Goal: Information Seeking & Learning: Learn about a topic

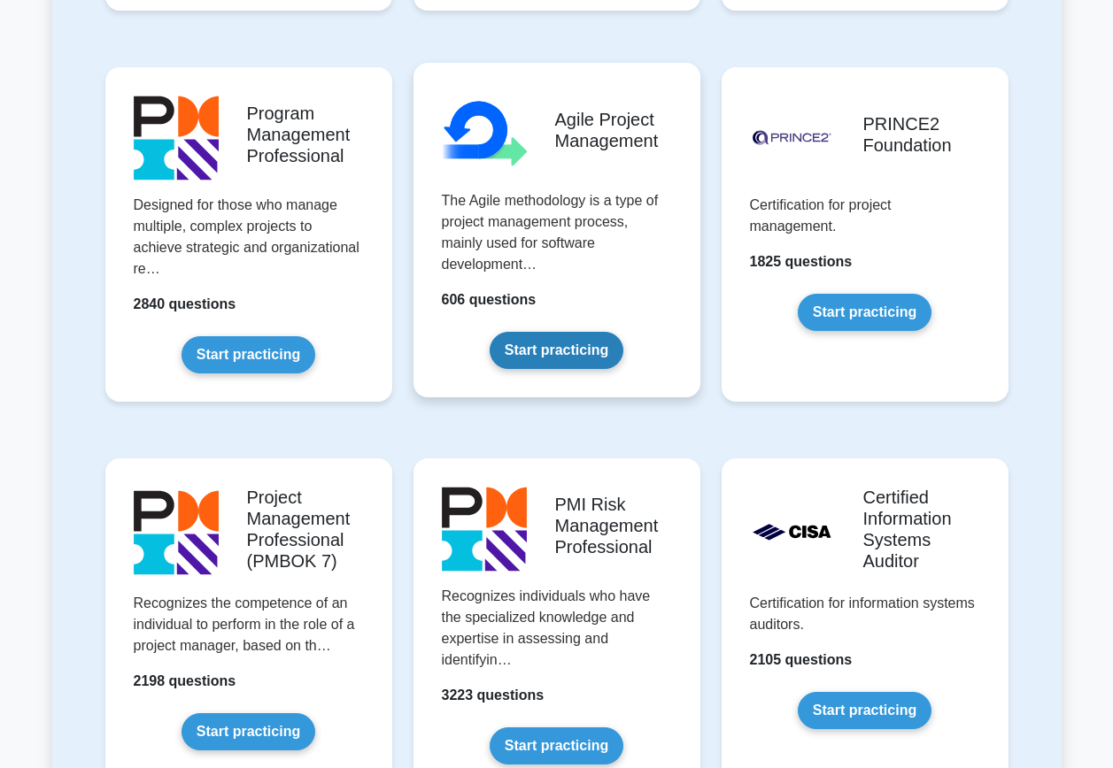
scroll to position [1151, 0]
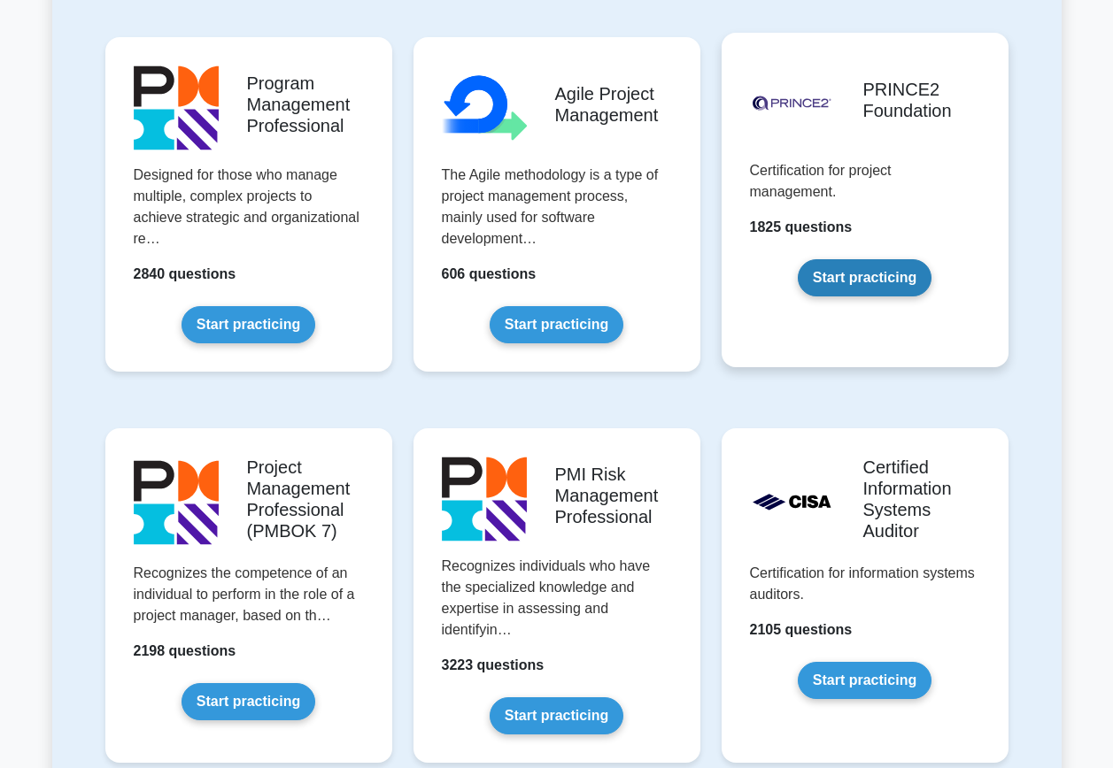
click at [868, 278] on link "Start practicing" at bounding box center [865, 277] width 134 height 37
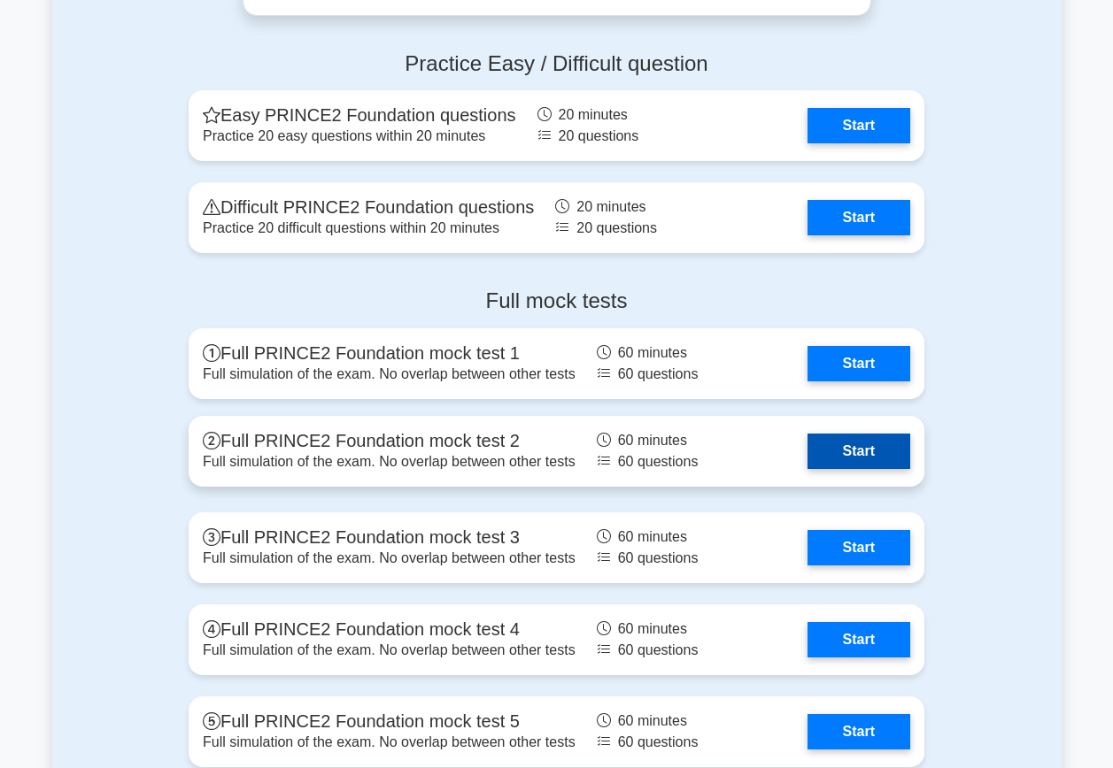
scroll to position [2302, 0]
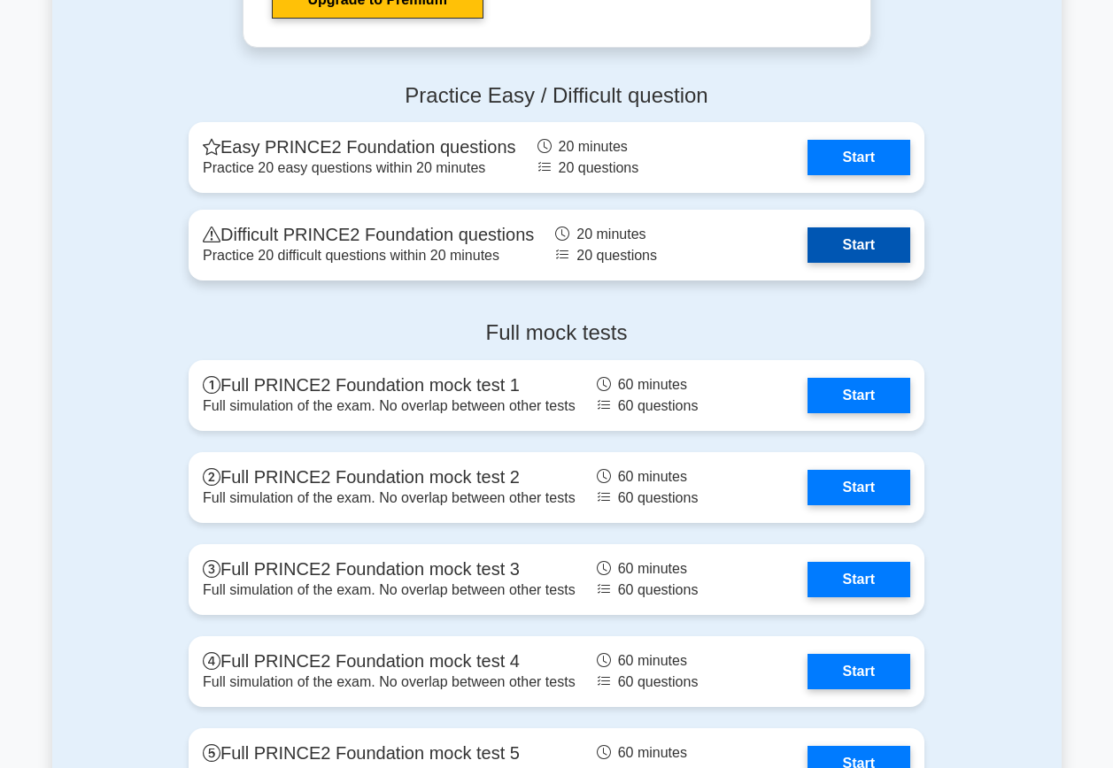
click at [852, 242] on link "Start" at bounding box center [858, 245] width 103 height 35
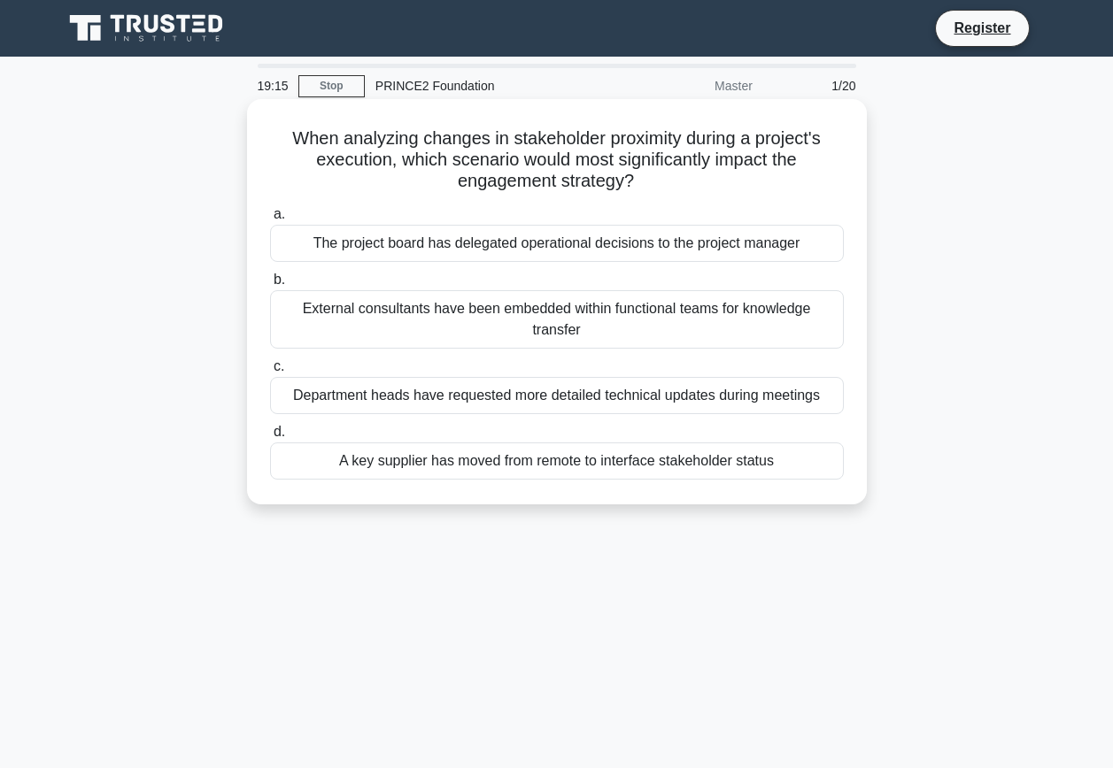
click at [584, 463] on div "A key supplier has moved from remote to interface stakeholder status" at bounding box center [557, 461] width 574 height 37
click at [270, 438] on input "d. A key supplier has moved from remote to interface stakeholder status" at bounding box center [270, 433] width 0 height 12
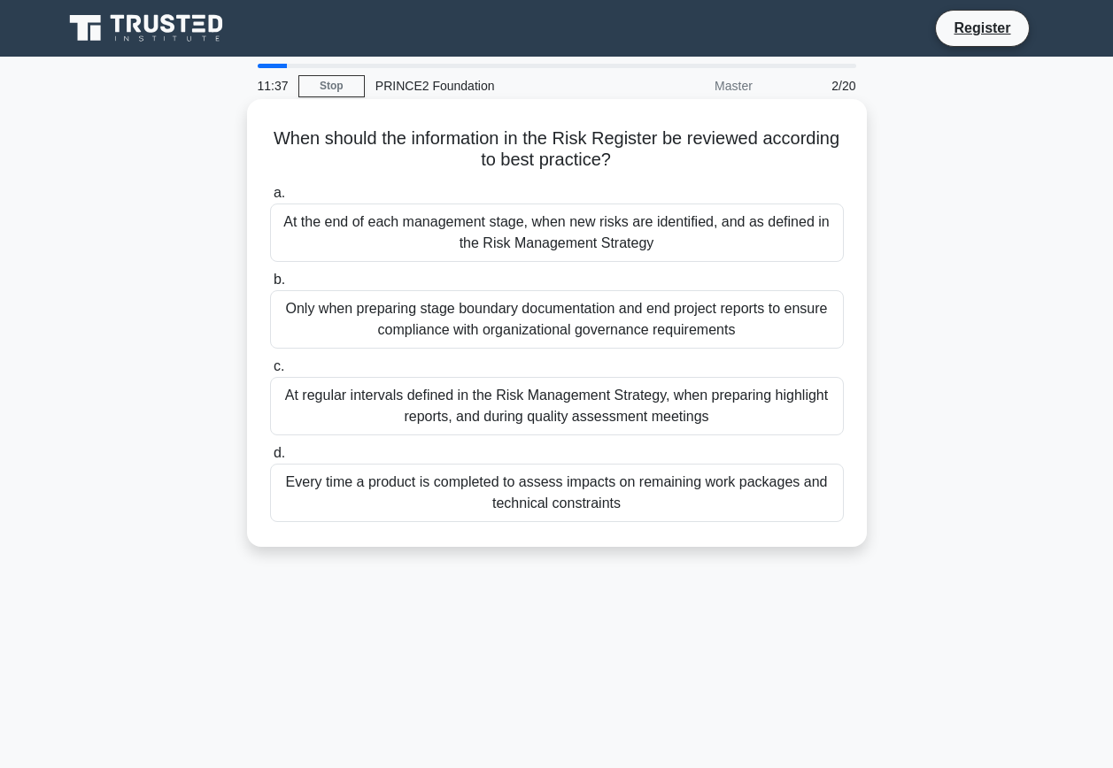
click at [507, 405] on div "At regular intervals defined in the Risk Management Strategy, when preparing hi…" at bounding box center [557, 406] width 574 height 58
click at [315, 410] on div "At regular intervals defined in the Risk Management Strategy, when preparing hi…" at bounding box center [557, 406] width 574 height 58
click at [270, 373] on input "c. At regular intervals defined in the Risk Management Strategy, when preparing…" at bounding box center [270, 367] width 0 height 12
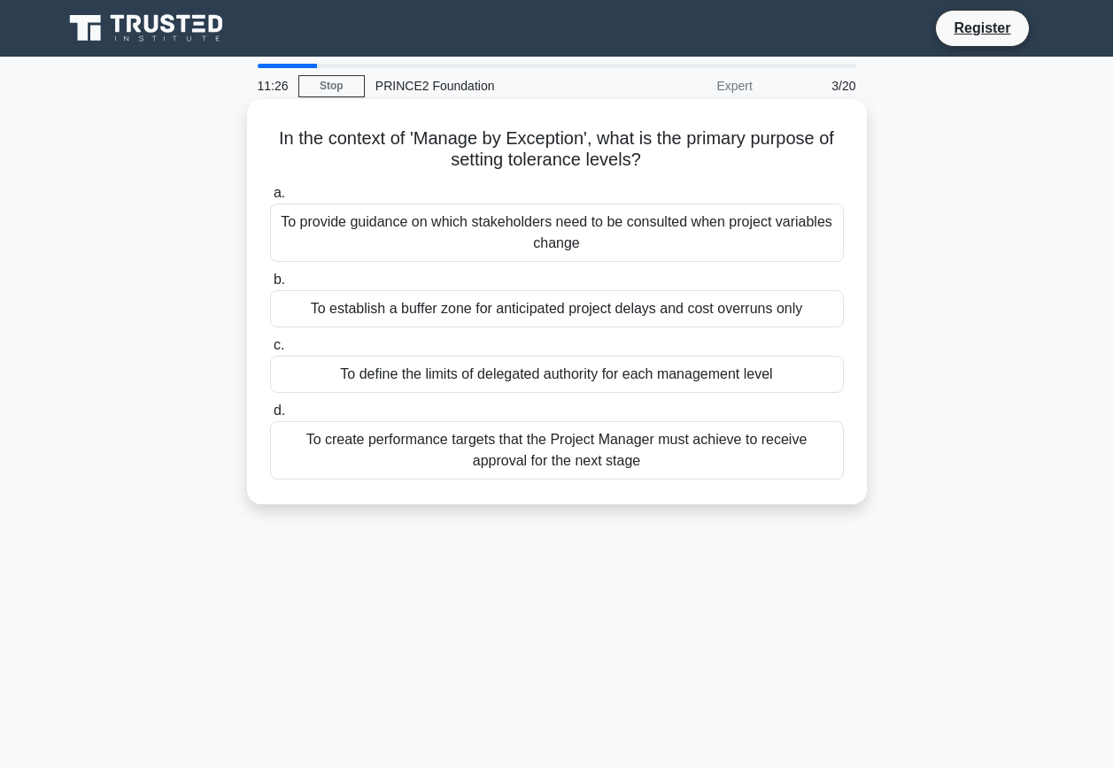
click at [599, 379] on div "To define the limits of delegated authority for each management level" at bounding box center [557, 374] width 574 height 37
click at [270, 351] on input "c. To define the limits of delegated authority for each management level" at bounding box center [270, 346] width 0 height 12
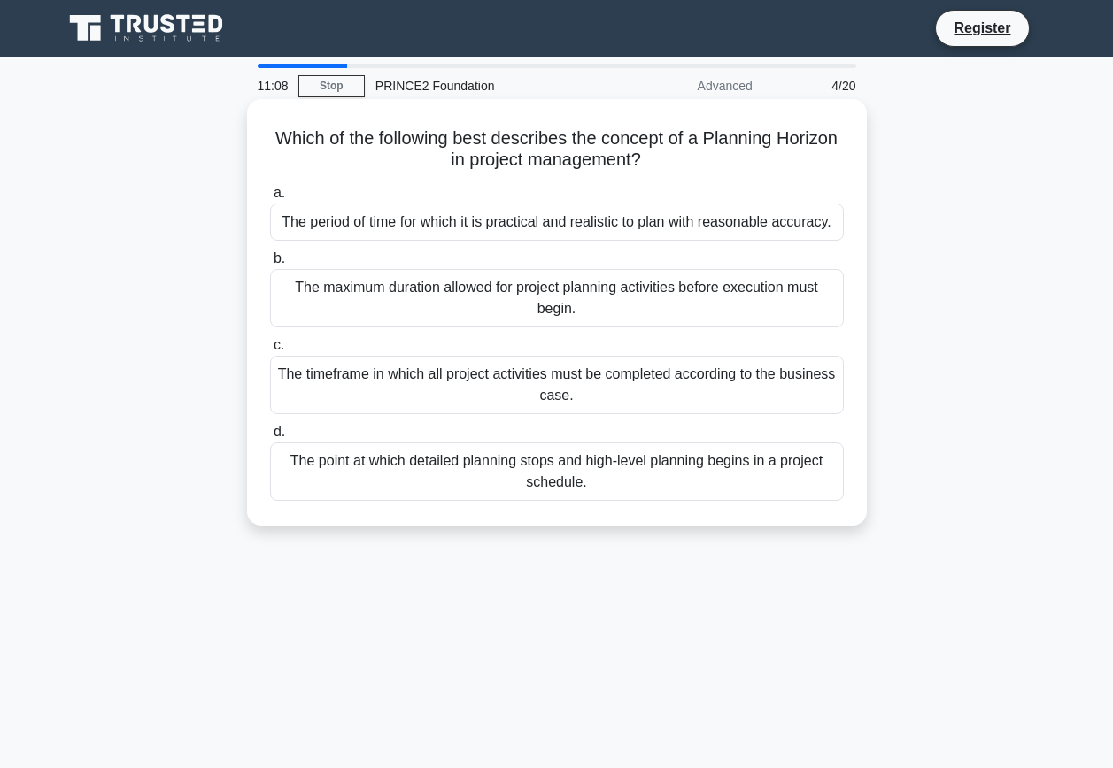
click at [490, 221] on div "The period of time for which it is practical and realistic to plan with reasona…" at bounding box center [557, 222] width 574 height 37
click at [270, 199] on input "a. The period of time for which it is practical and realistic to plan with reas…" at bounding box center [270, 194] width 0 height 12
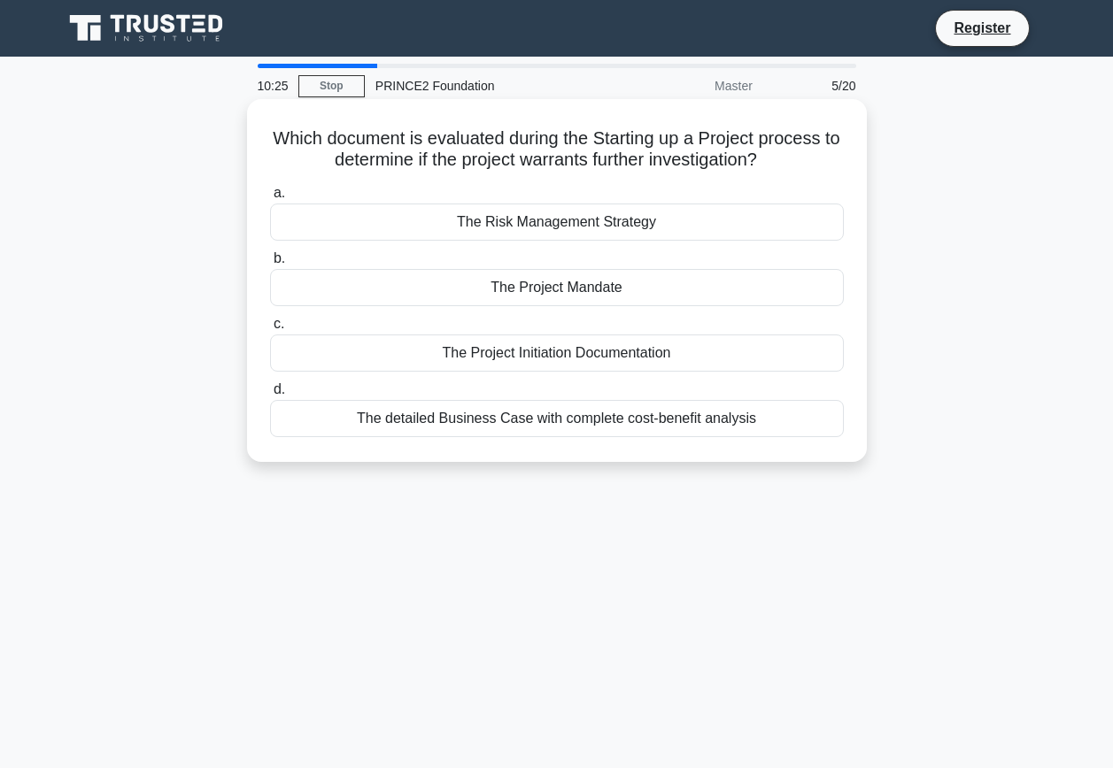
click at [577, 289] on div "The Project Mandate" at bounding box center [557, 287] width 574 height 37
click at [270, 265] on input "b. The Project Mandate" at bounding box center [270, 259] width 0 height 12
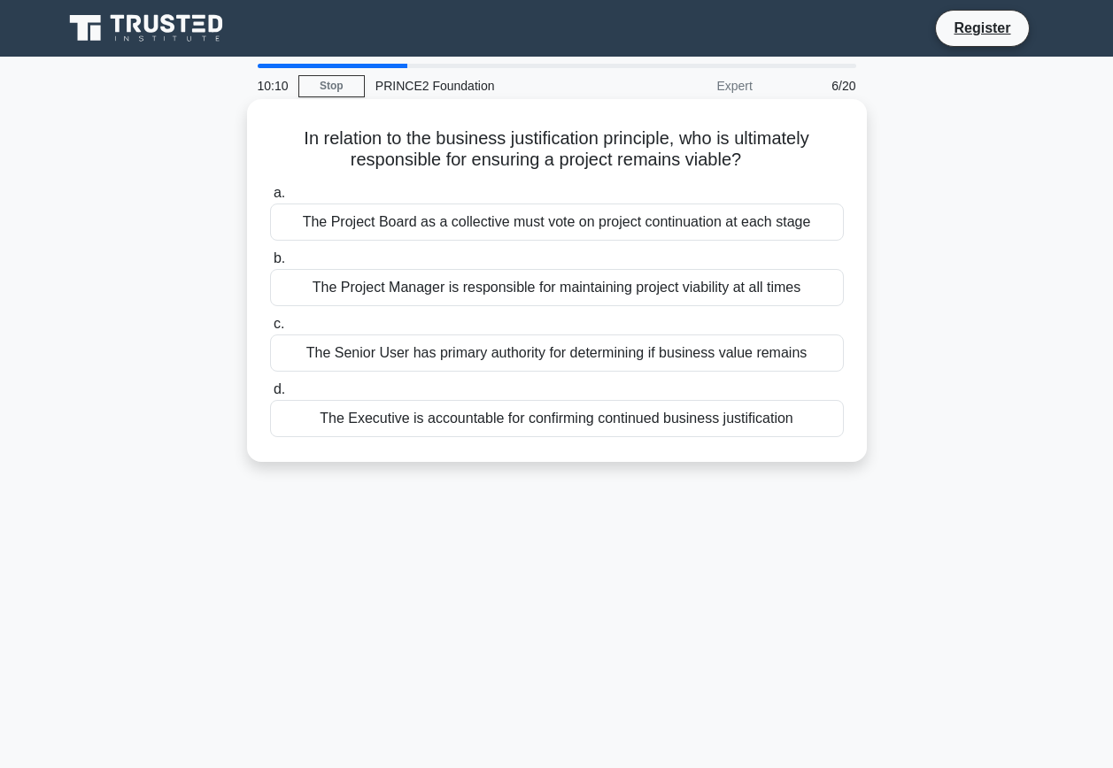
click at [551, 285] on div "The Project Manager is responsible for maintaining project viability at all tim…" at bounding box center [557, 287] width 574 height 37
click at [270, 265] on input "b. The Project Manager is responsible for maintaining project viability at all …" at bounding box center [270, 259] width 0 height 12
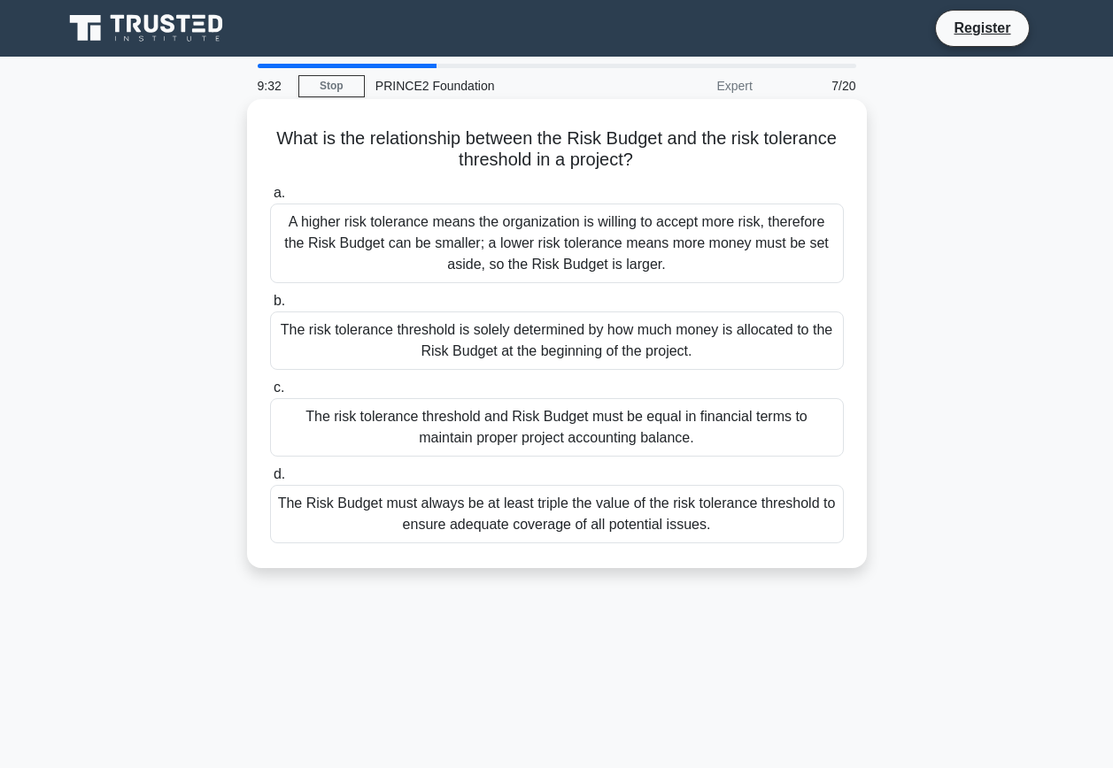
click at [518, 250] on div "A higher risk tolerance means the organization is willing to accept more risk, …" at bounding box center [557, 244] width 574 height 80
click at [270, 199] on input "a. A higher risk tolerance means the organization is willing to accept more ris…" at bounding box center [270, 194] width 0 height 12
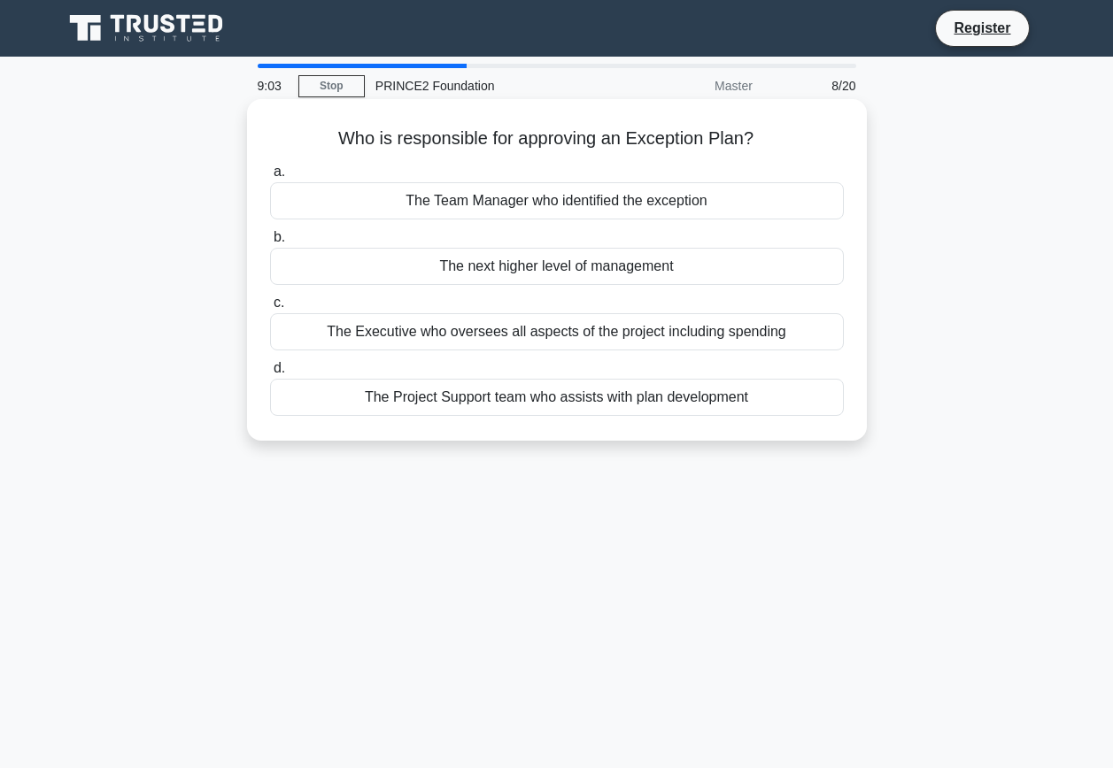
click at [583, 273] on div "The next higher level of management" at bounding box center [557, 266] width 574 height 37
click at [270, 243] on input "b. The next higher level of management" at bounding box center [270, 238] width 0 height 12
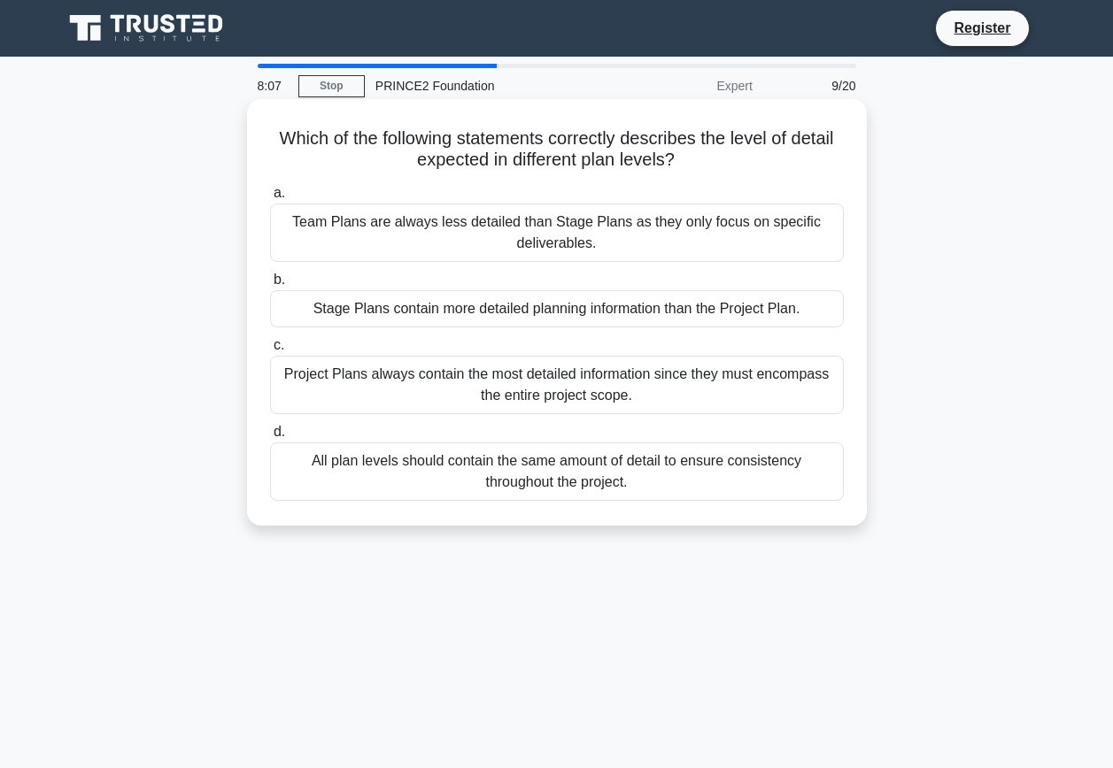
click at [522, 308] on div "Stage Plans contain more detailed planning information than the Project Plan." at bounding box center [557, 308] width 574 height 37
click at [270, 286] on input "b. Stage Plans contain more detailed planning information than the Project Plan." at bounding box center [270, 280] width 0 height 12
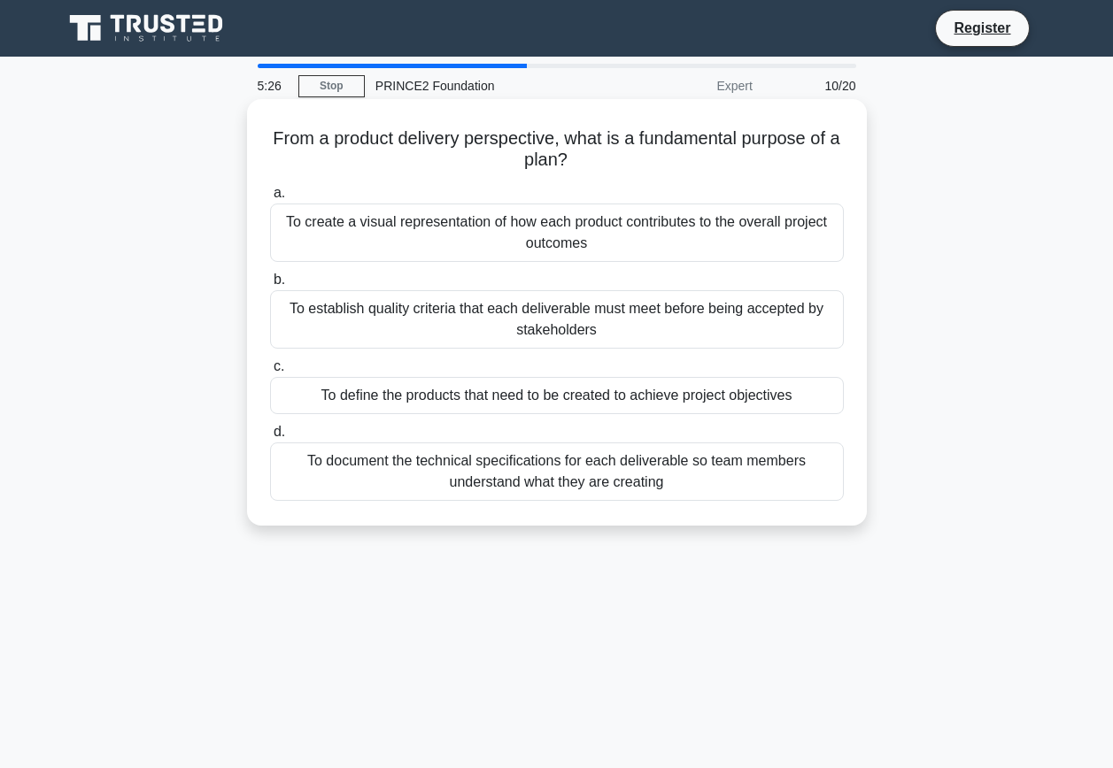
click at [580, 400] on div "To define the products that need to be created to achieve project objectives" at bounding box center [557, 395] width 574 height 37
drag, startPoint x: 580, startPoint y: 400, endPoint x: 498, endPoint y: 405, distance: 81.6
click at [498, 405] on div "To define the products that need to be created to achieve project objectives" at bounding box center [557, 395] width 574 height 37
click at [270, 373] on input "c. To define the products that need to be created to achieve project objectives" at bounding box center [270, 367] width 0 height 12
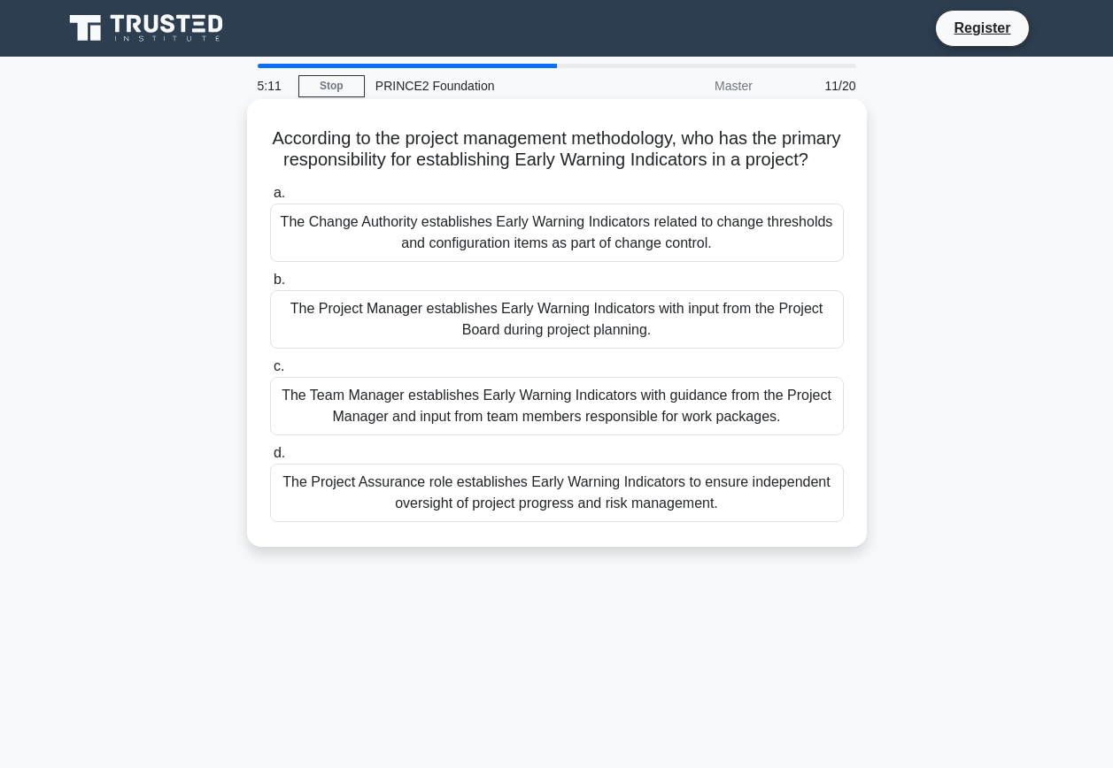
click at [470, 428] on div "The Team Manager establishes Early Warning Indicators with guidance from the Pr…" at bounding box center [557, 406] width 574 height 58
click at [270, 373] on input "c. The Team Manager establishes Early Warning Indicators with guidance from the…" at bounding box center [270, 367] width 0 height 12
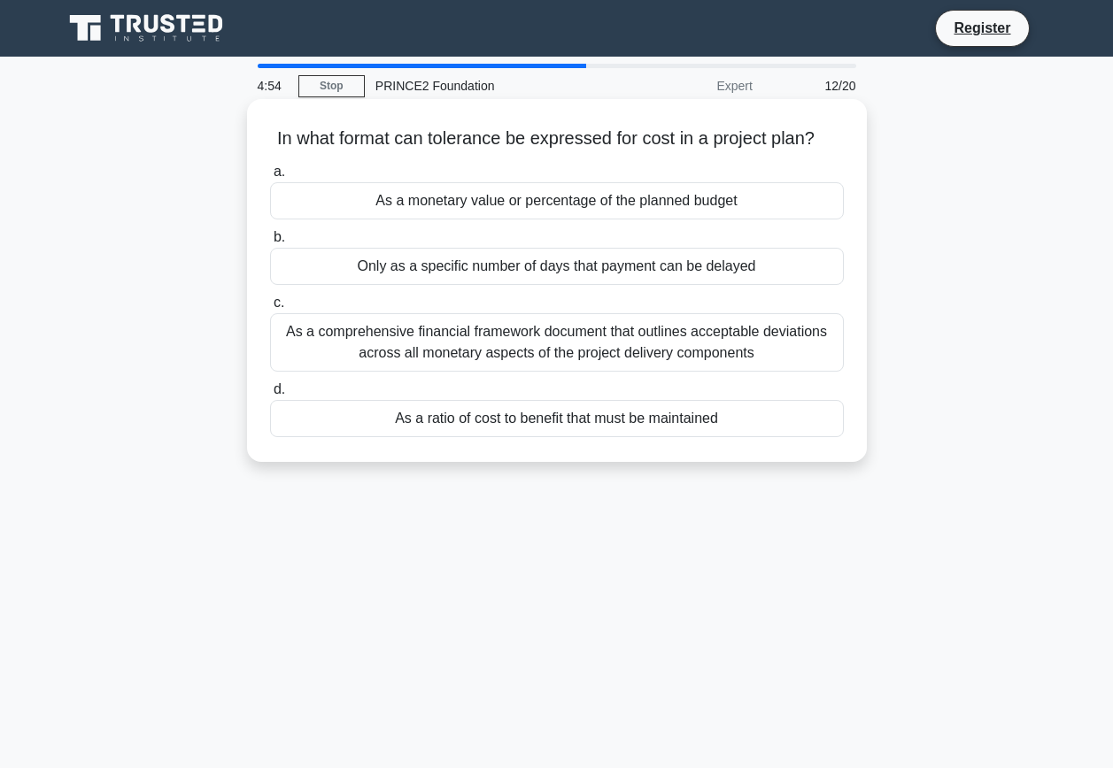
click at [515, 211] on div "As a monetary value or percentage of the planned budget" at bounding box center [557, 200] width 574 height 37
click at [270, 178] on input "a. As a monetary value or percentage of the planned budget" at bounding box center [270, 172] width 0 height 12
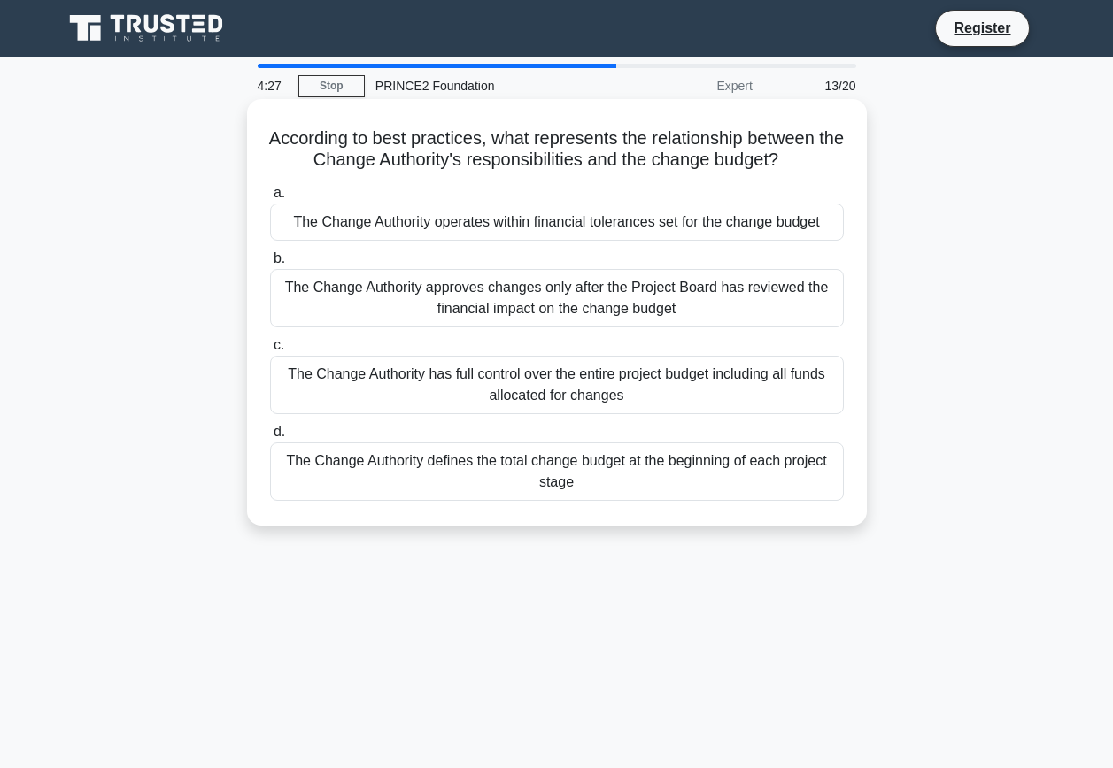
click at [577, 316] on div "The Change Authority approves changes only after the Project Board has reviewed…" at bounding box center [557, 298] width 574 height 58
click at [270, 265] on input "b. The Change Authority approves changes only after the Project Board has revie…" at bounding box center [270, 259] width 0 height 12
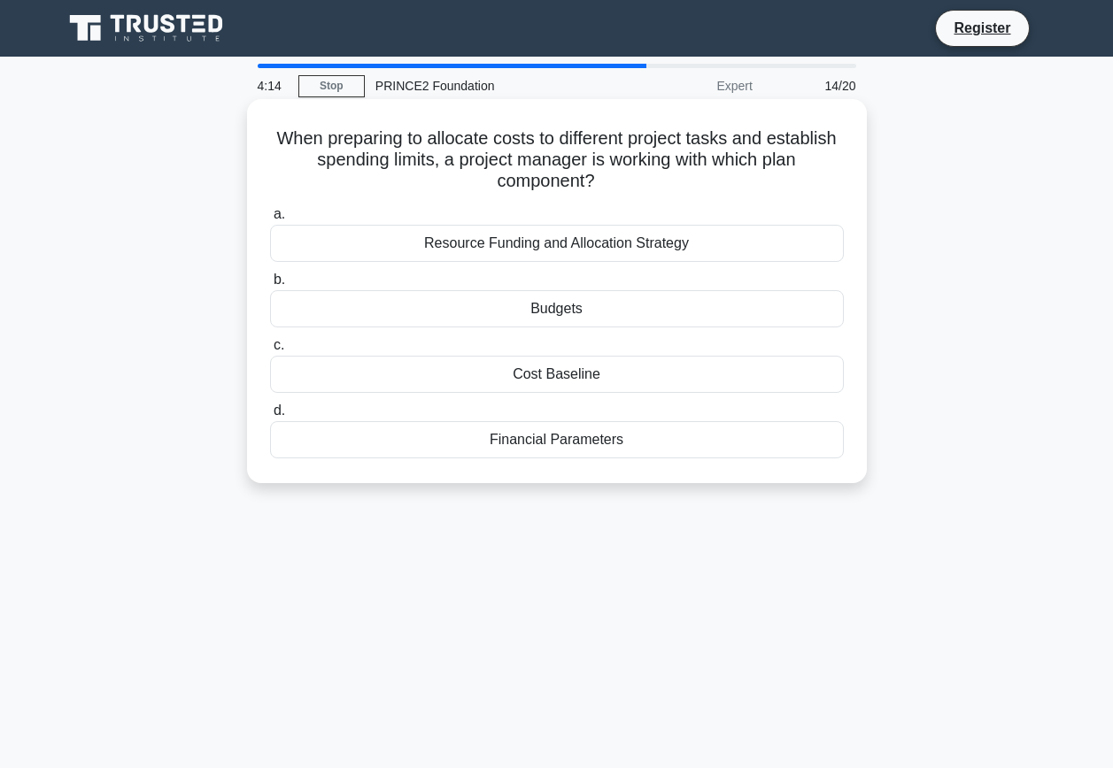
click at [583, 305] on div "Budgets" at bounding box center [557, 308] width 574 height 37
click at [270, 286] on input "b. Budgets" at bounding box center [270, 280] width 0 height 12
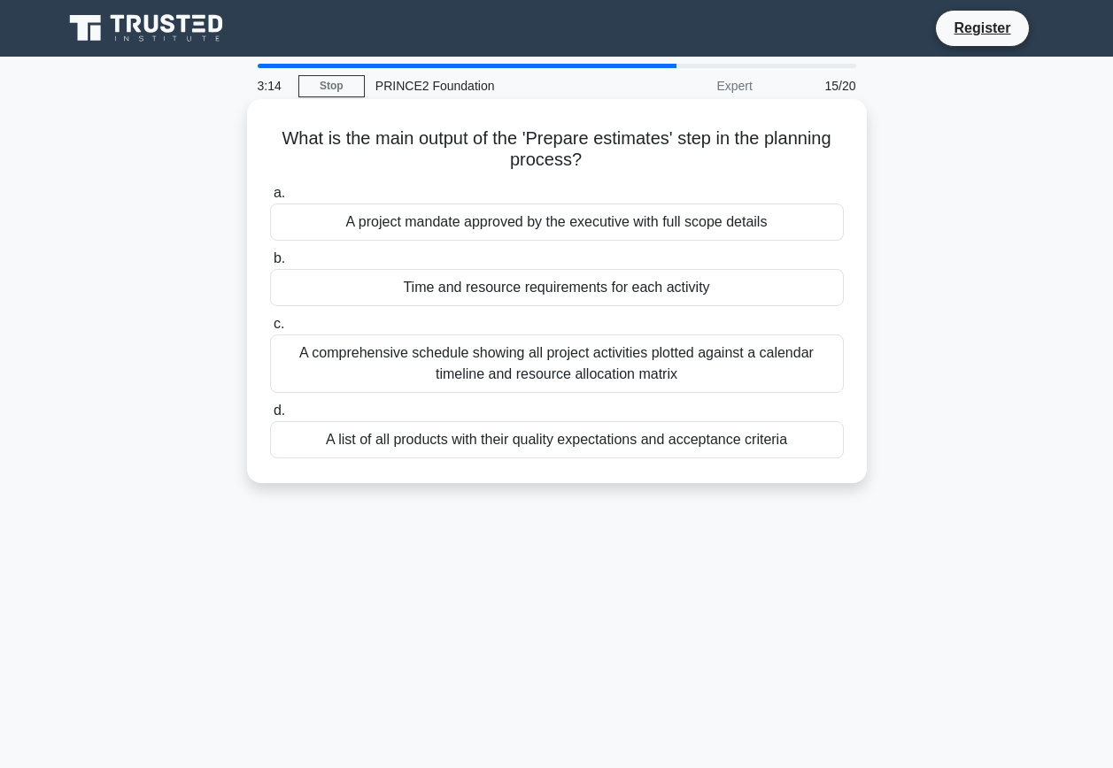
click at [551, 292] on div "Time and resource requirements for each activity" at bounding box center [557, 287] width 574 height 37
click at [270, 265] on input "b. Time and resource requirements for each activity" at bounding box center [270, 259] width 0 height 12
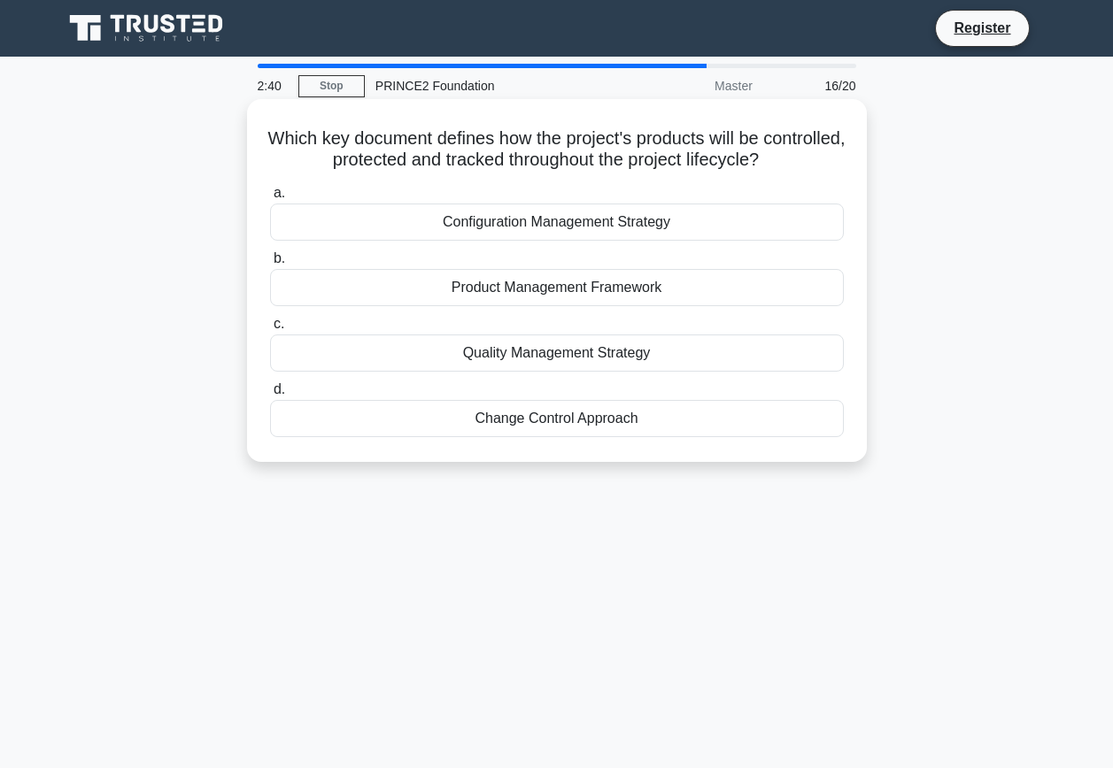
click at [540, 218] on div "Configuration Management Strategy" at bounding box center [557, 222] width 574 height 37
click at [270, 199] on input "a. Configuration Management Strategy" at bounding box center [270, 194] width 0 height 12
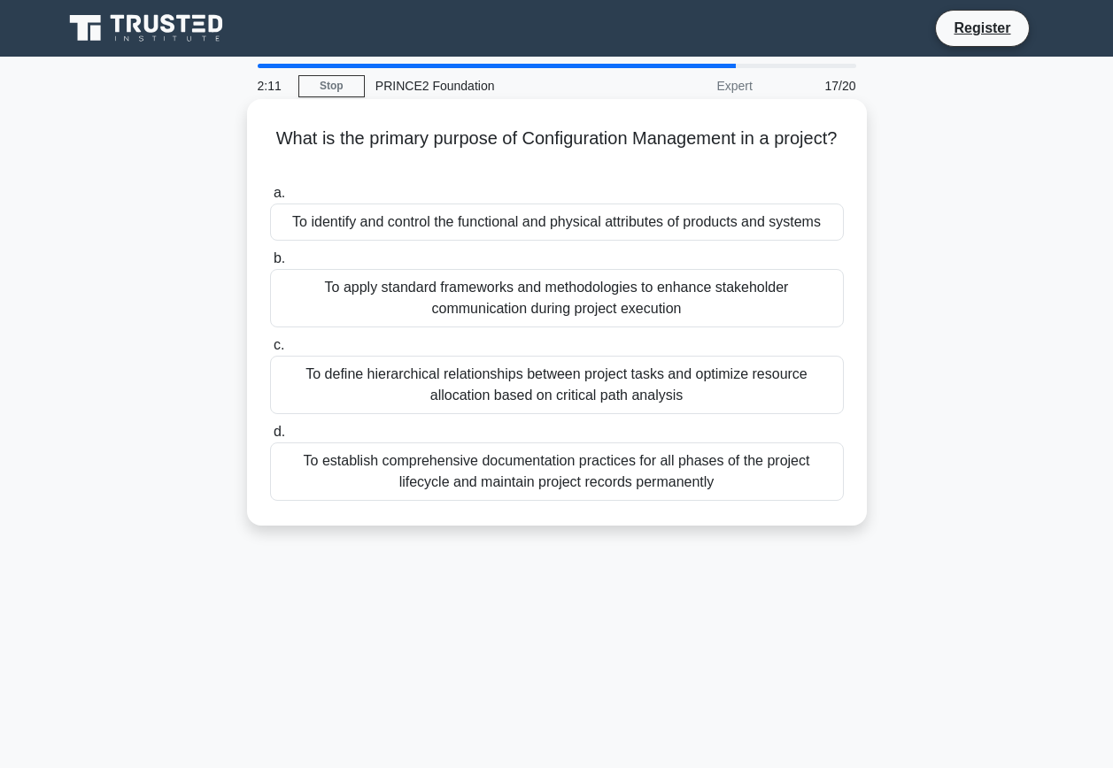
click at [574, 485] on div "To establish comprehensive documentation practices for all phases of the projec…" at bounding box center [557, 472] width 574 height 58
click at [270, 438] on input "d. To establish comprehensive documentation practices for all phases of the pro…" at bounding box center [270, 433] width 0 height 12
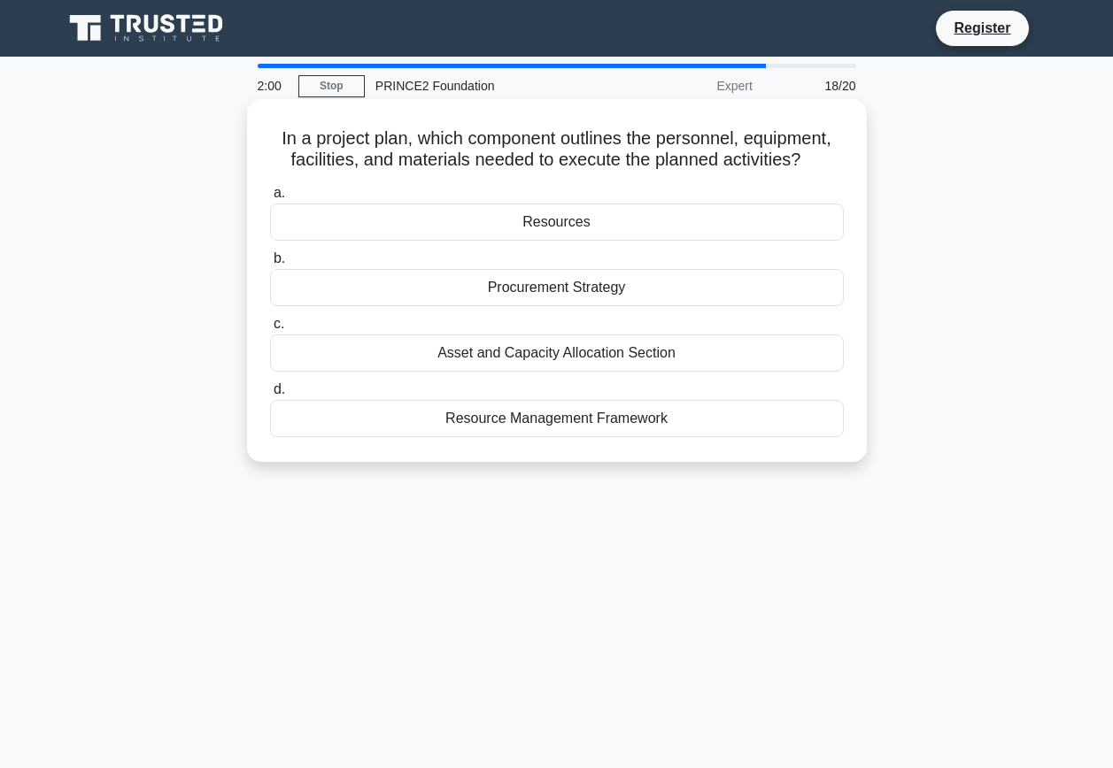
click at [546, 223] on div "Resources" at bounding box center [557, 222] width 574 height 37
click at [270, 199] on input "a. Resources" at bounding box center [270, 194] width 0 height 12
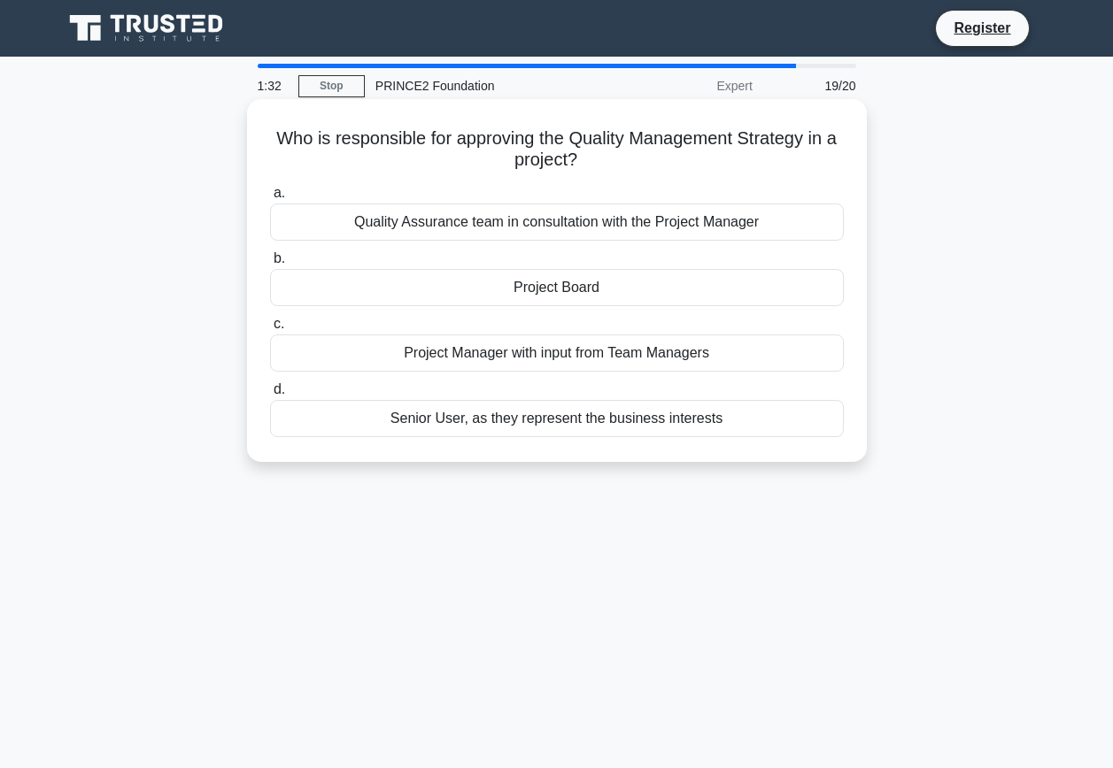
click at [437, 226] on div "Quality Assurance team in consultation with the Project Manager" at bounding box center [557, 222] width 574 height 37
click at [270, 199] on input "a. Quality Assurance team in consultation with the Project Manager" at bounding box center [270, 194] width 0 height 12
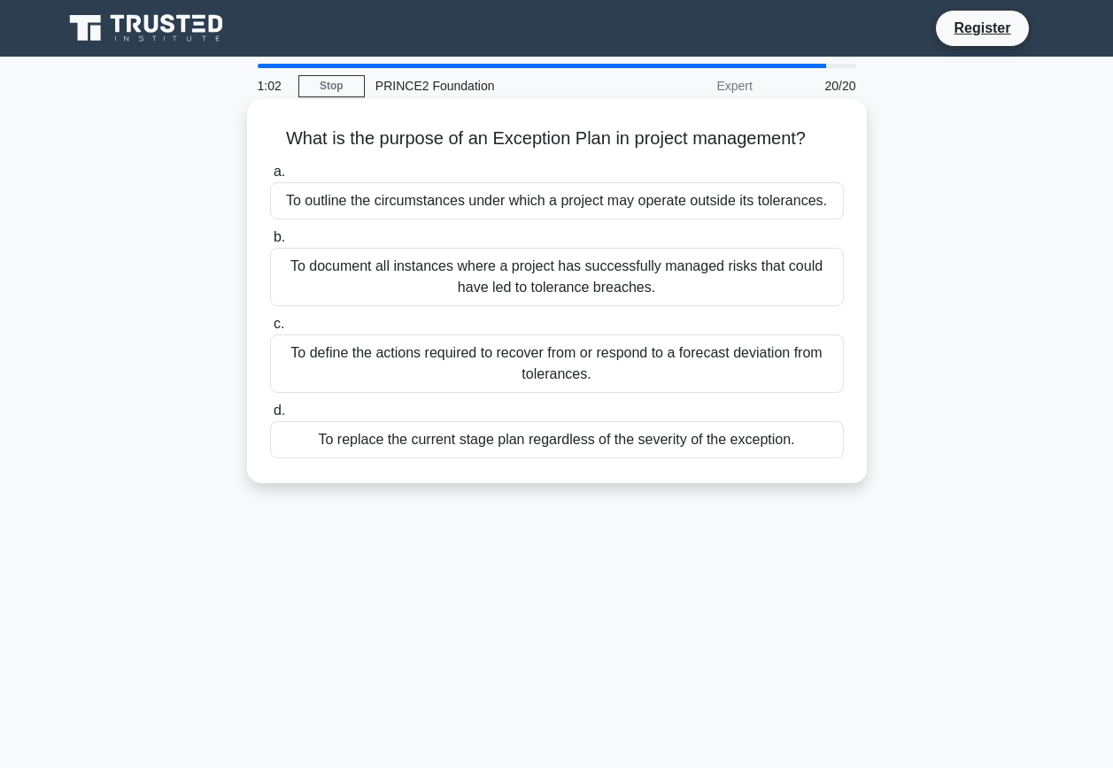
click at [568, 361] on div "To define the actions required to recover from or respond to a forecast deviati…" at bounding box center [557, 364] width 574 height 58
click at [270, 330] on input "c. To define the actions required to recover from or respond to a forecast devi…" at bounding box center [270, 325] width 0 height 12
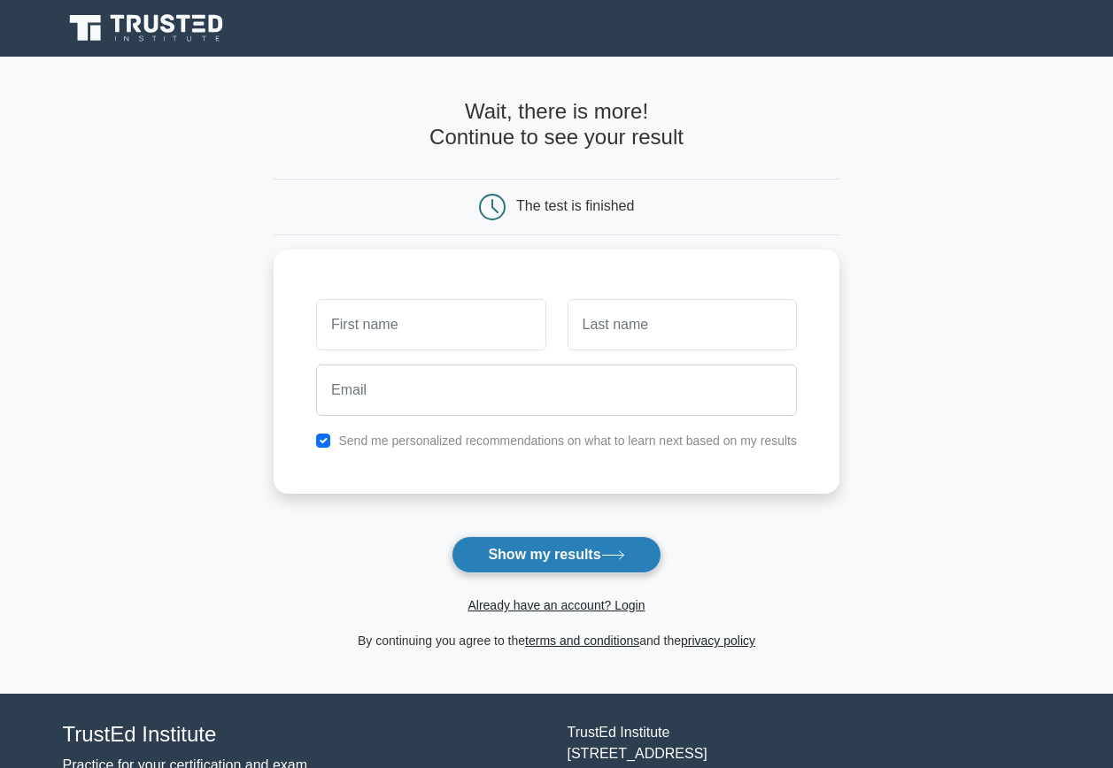
click at [531, 558] on button "Show my results" at bounding box center [555, 554] width 209 height 37
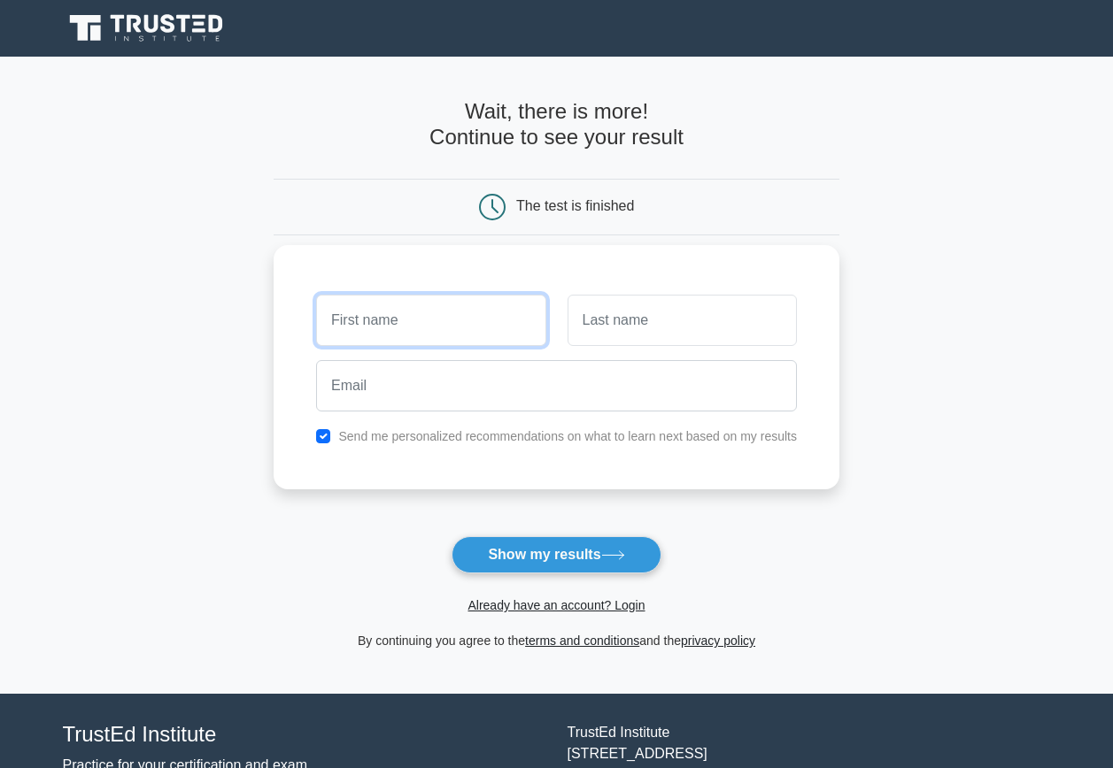
click at [379, 318] on input "text" at bounding box center [430, 320] width 229 height 51
type input "tos"
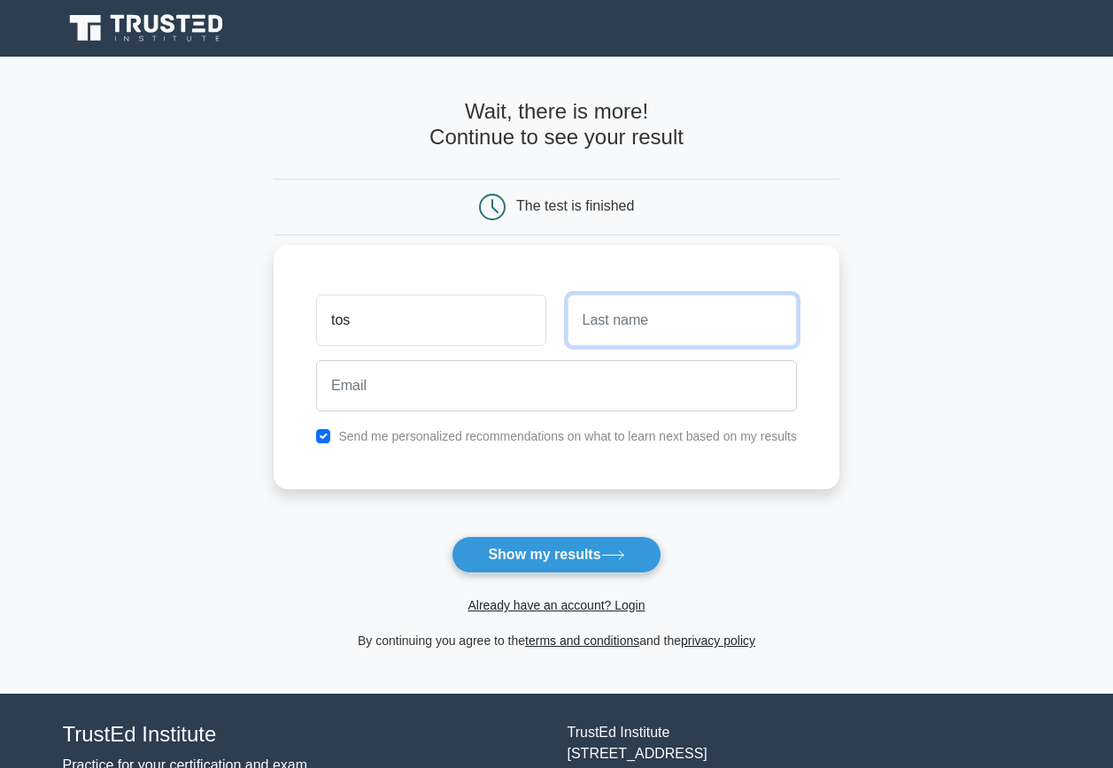
click at [602, 316] on input "text" at bounding box center [681, 320] width 229 height 51
type input "tos"
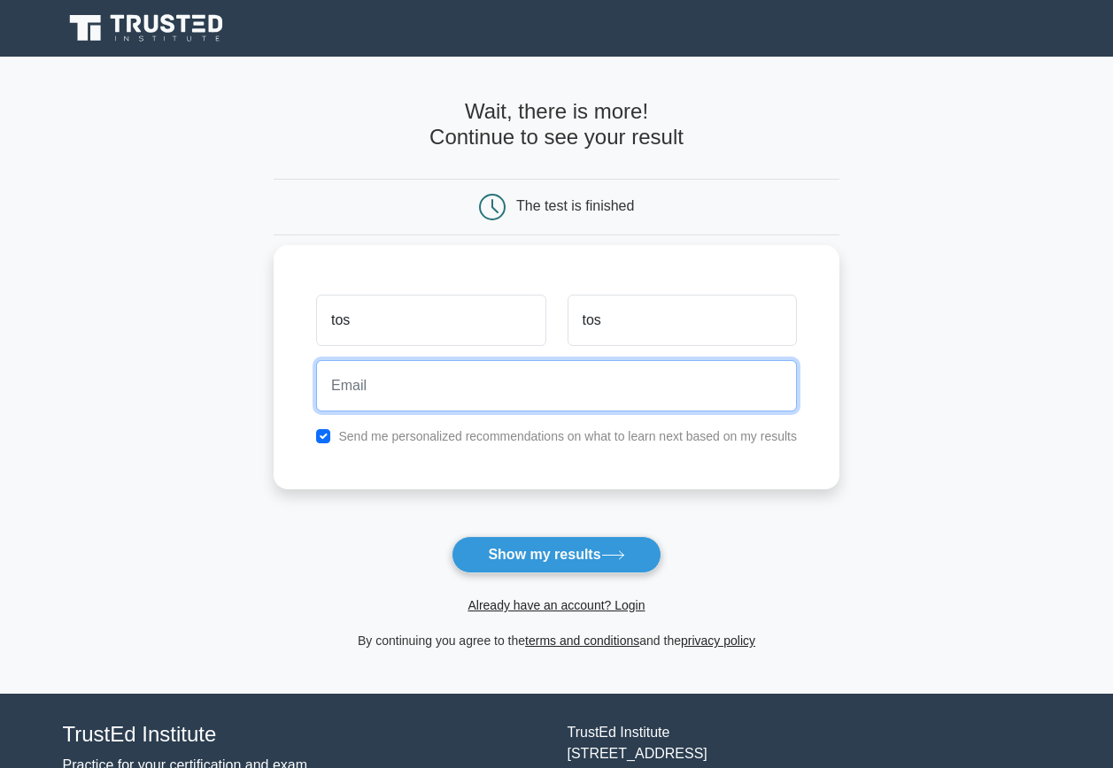
click at [464, 388] on input "email" at bounding box center [556, 385] width 481 height 51
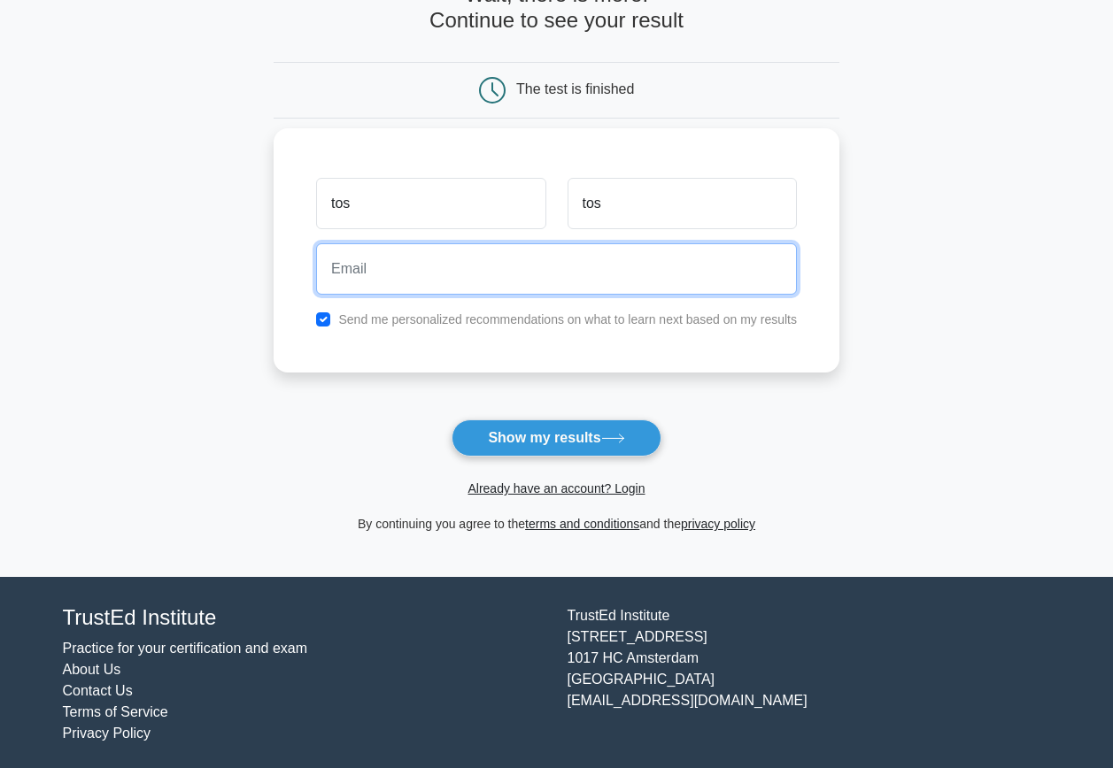
scroll to position [122, 0]
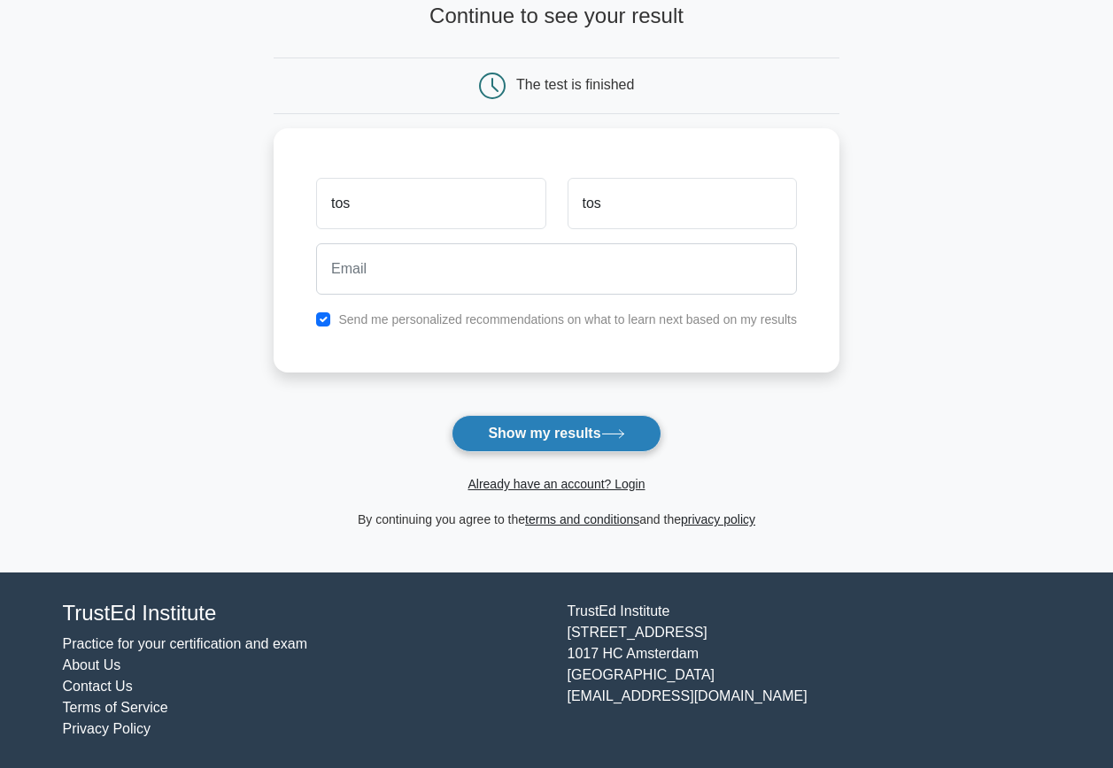
click at [520, 433] on button "Show my results" at bounding box center [555, 433] width 209 height 37
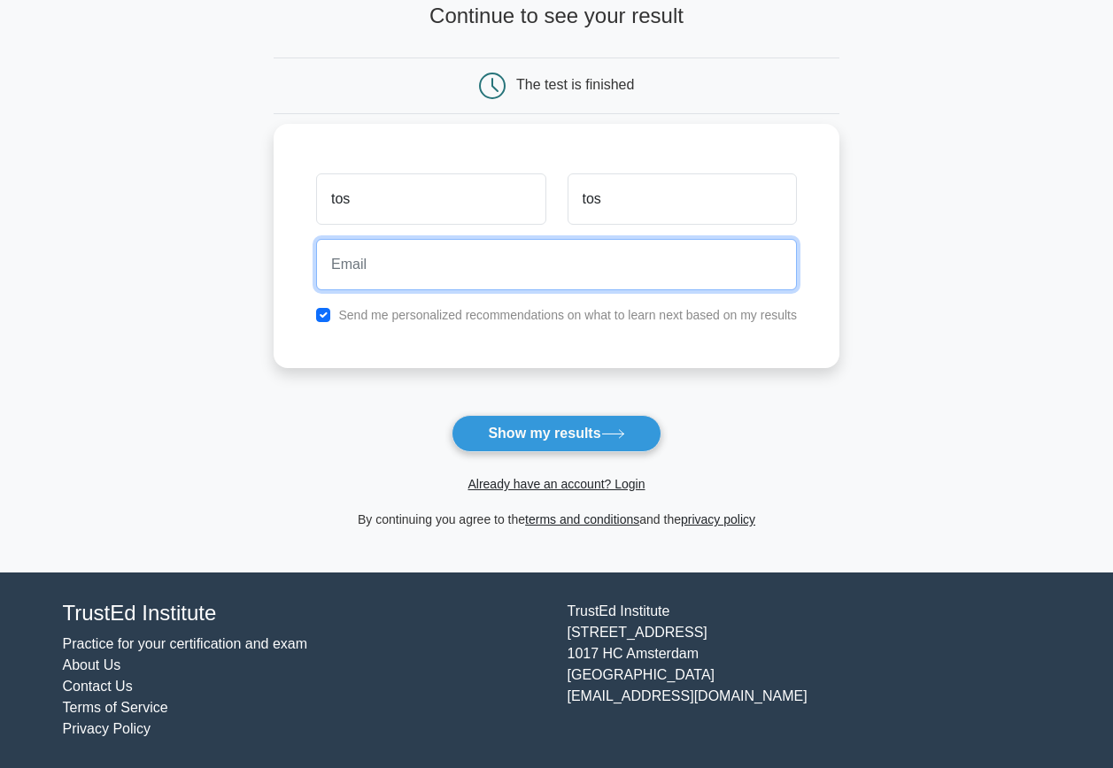
click at [373, 270] on input "email" at bounding box center [556, 264] width 481 height 51
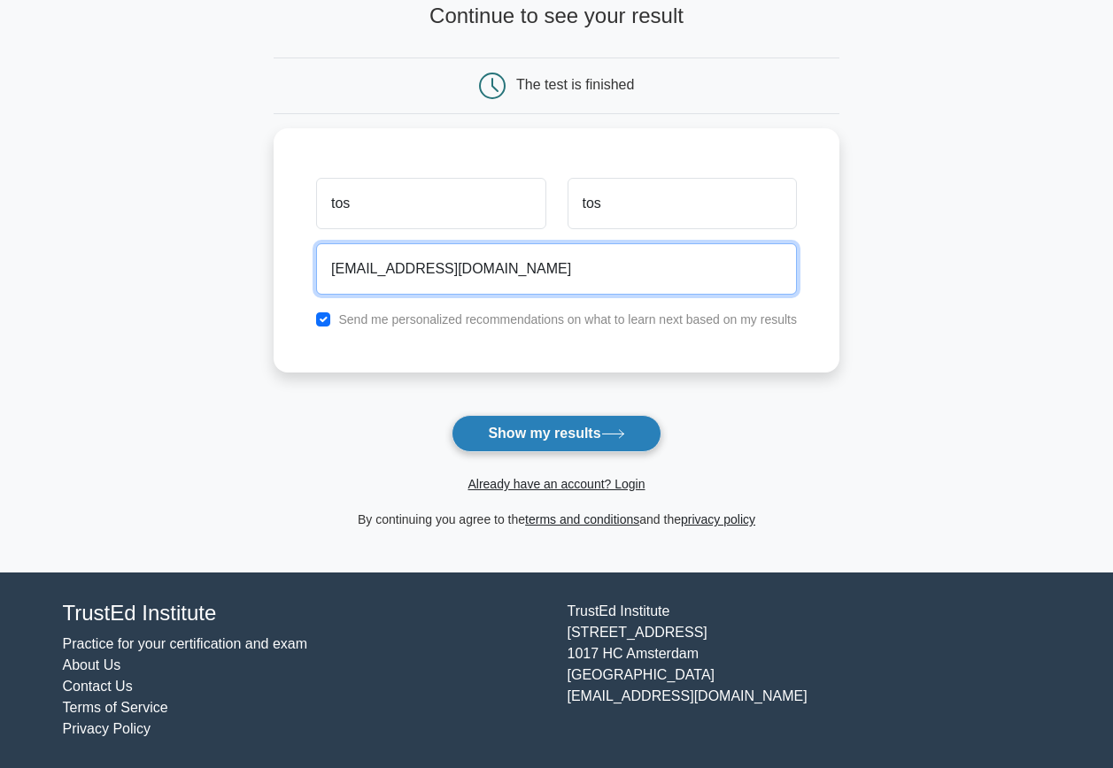
type input "niranadedeji07@gmail.com"
click at [529, 430] on button "Show my results" at bounding box center [555, 433] width 209 height 37
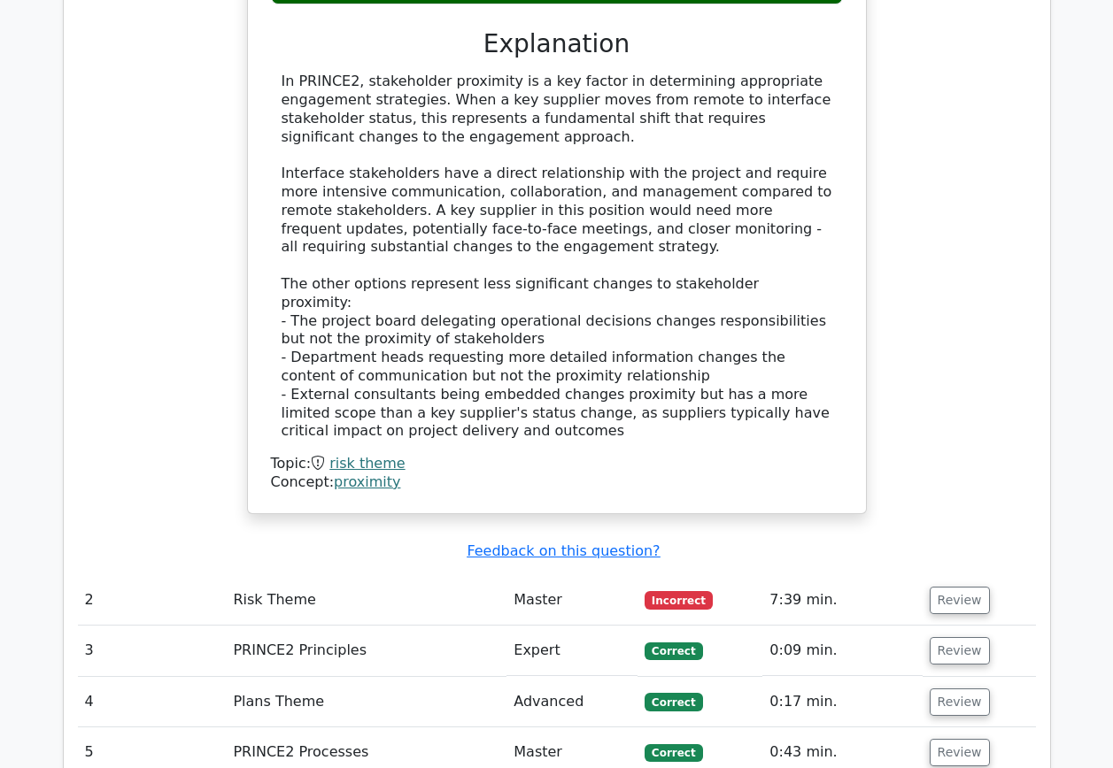
scroll to position [1948, 0]
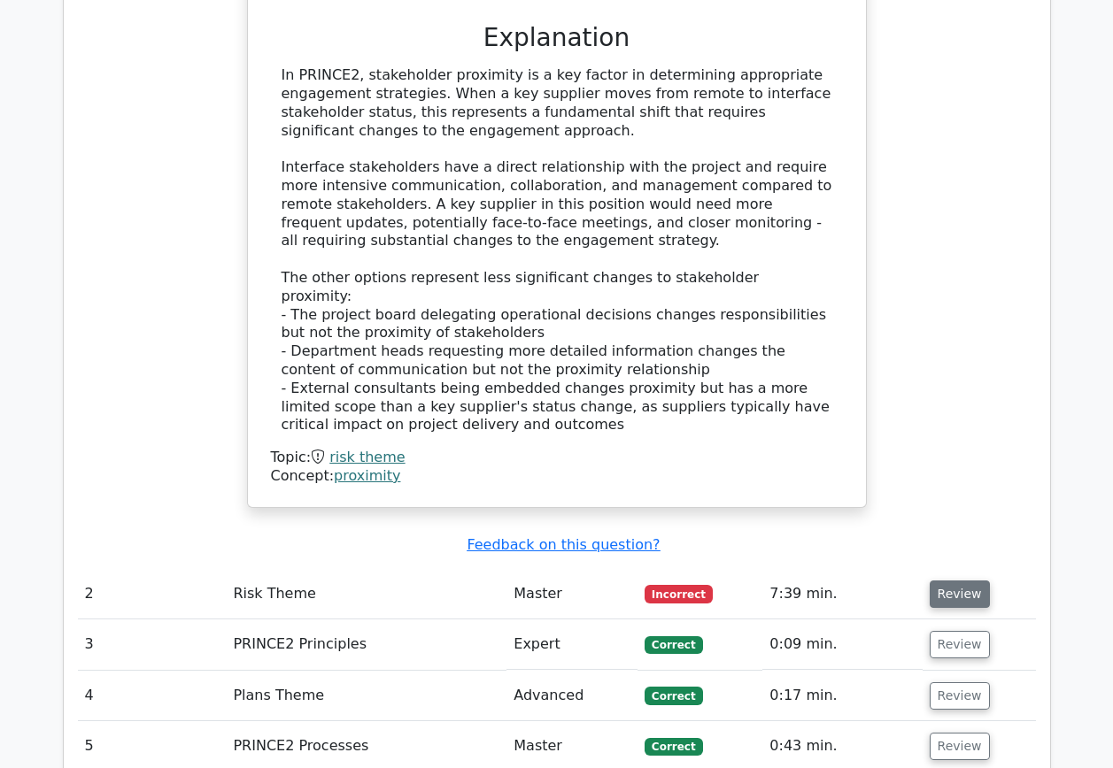
click at [954, 581] on button "Review" at bounding box center [960, 594] width 60 height 27
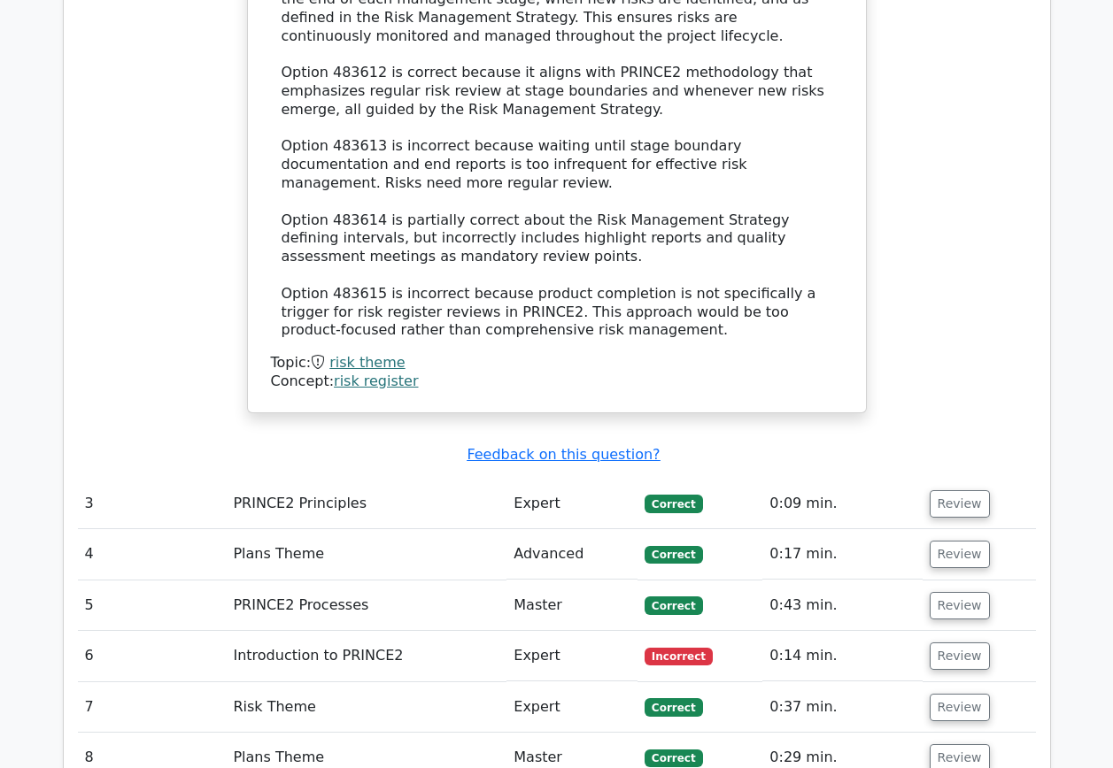
scroll to position [3099, 0]
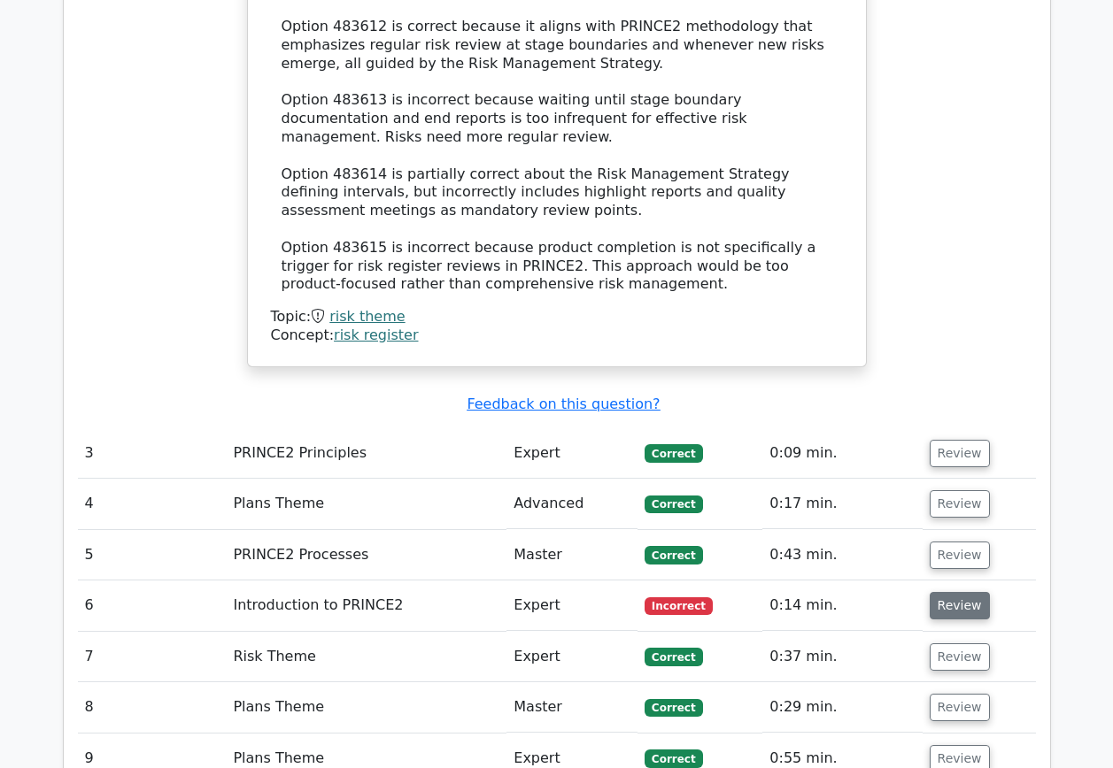
click at [962, 592] on button "Review" at bounding box center [960, 605] width 60 height 27
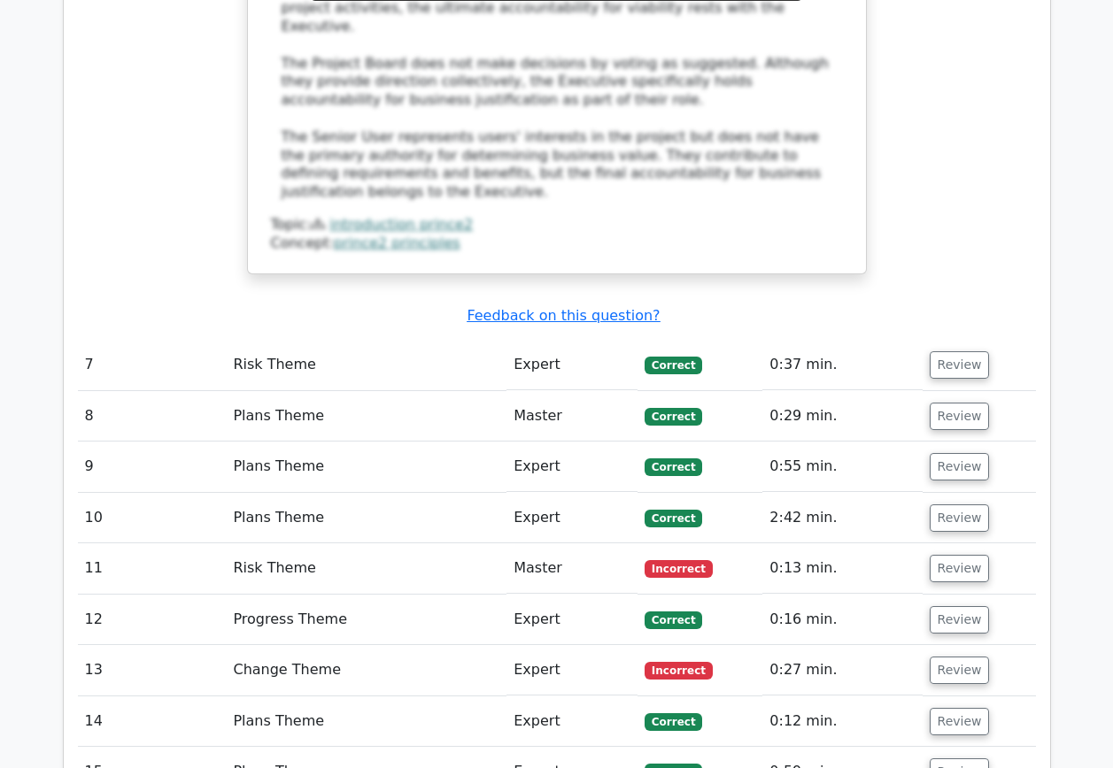
scroll to position [4338, 0]
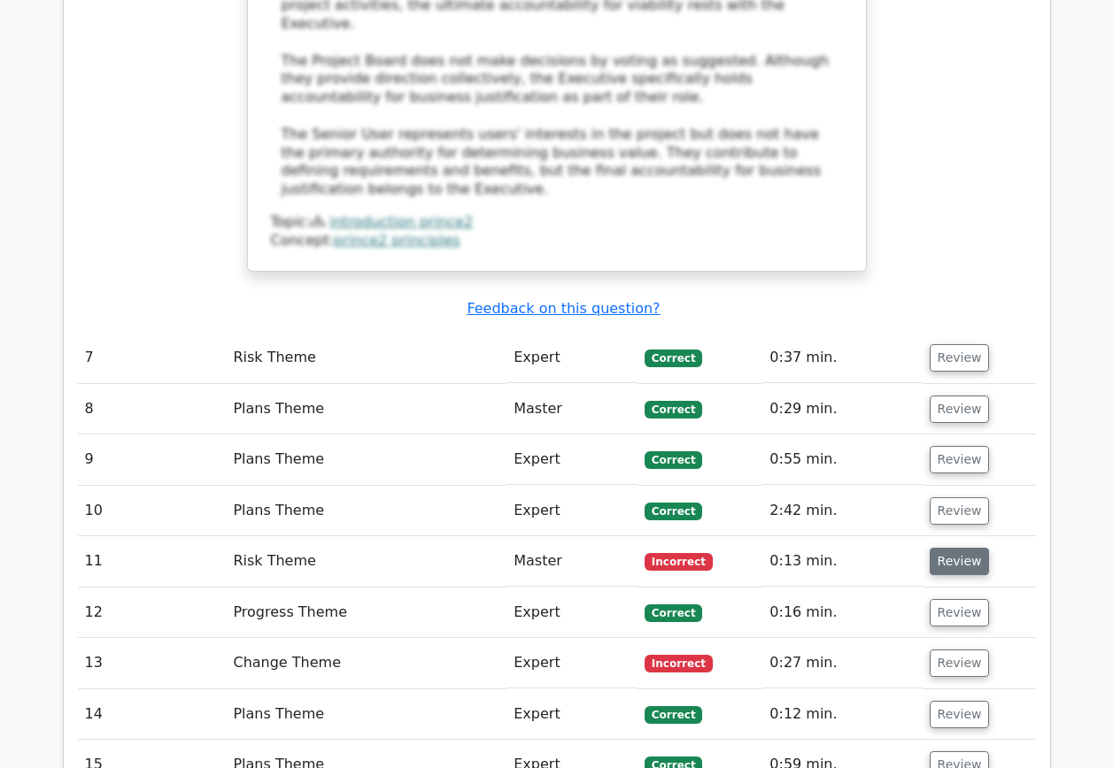
click at [954, 548] on button "Review" at bounding box center [960, 561] width 60 height 27
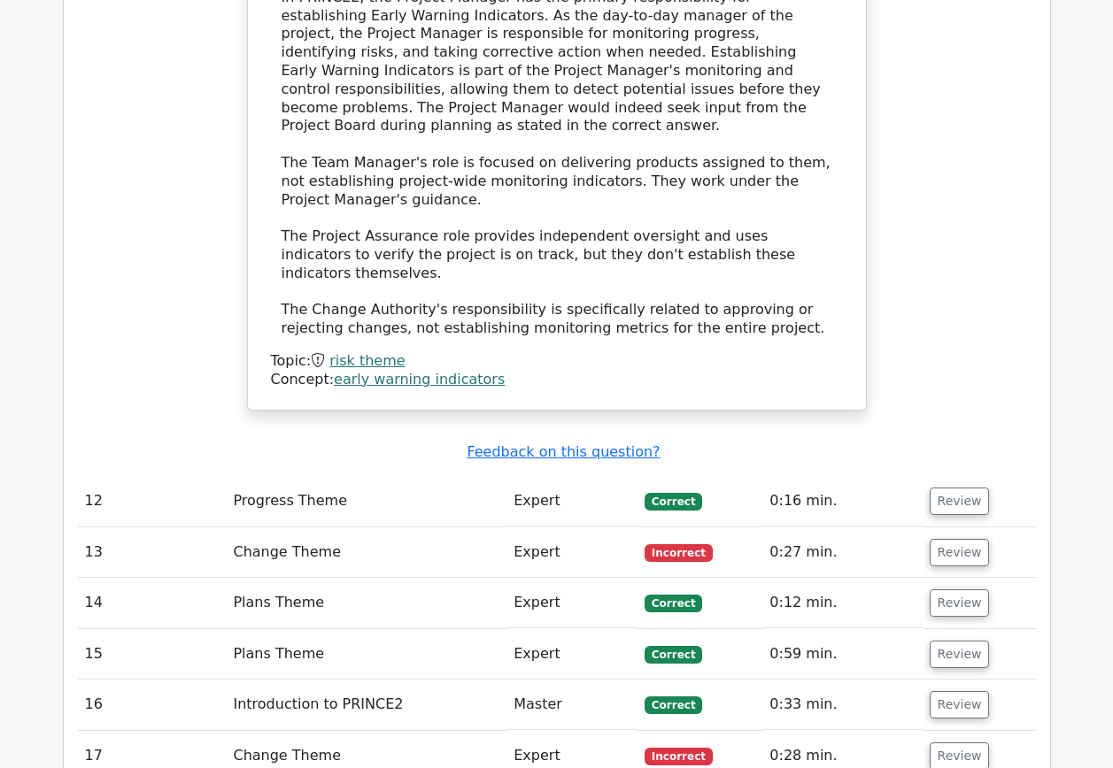
scroll to position [5577, 0]
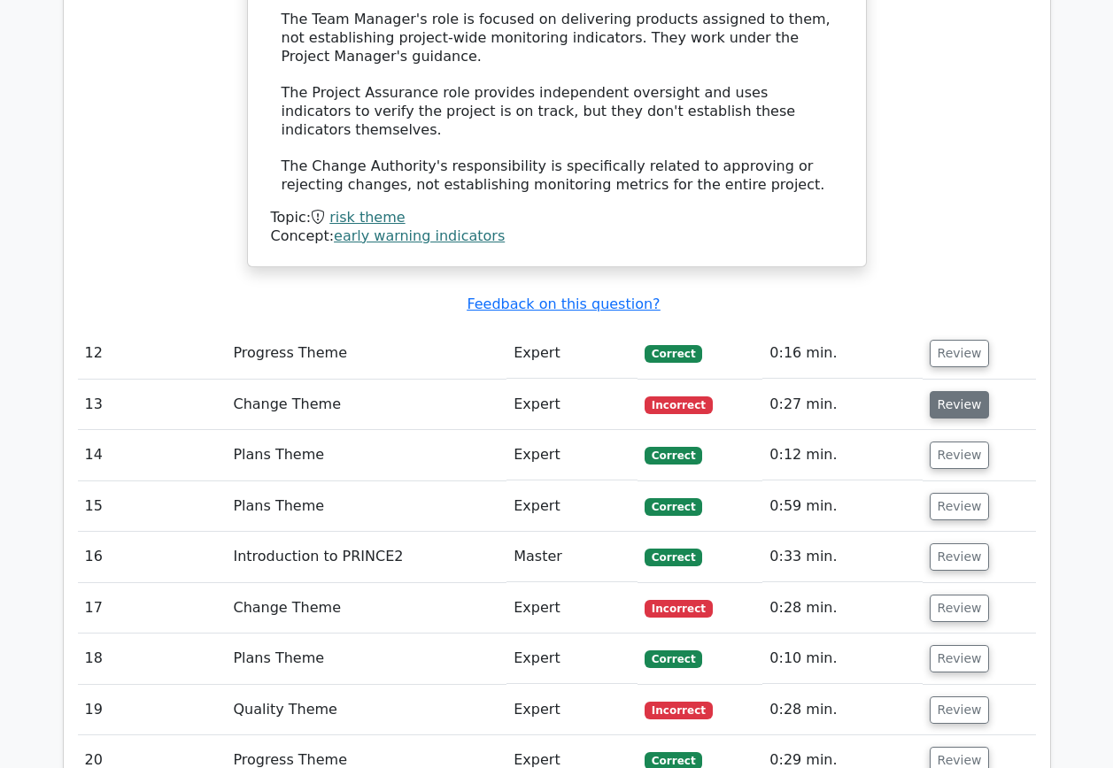
click at [949, 391] on button "Review" at bounding box center [960, 404] width 60 height 27
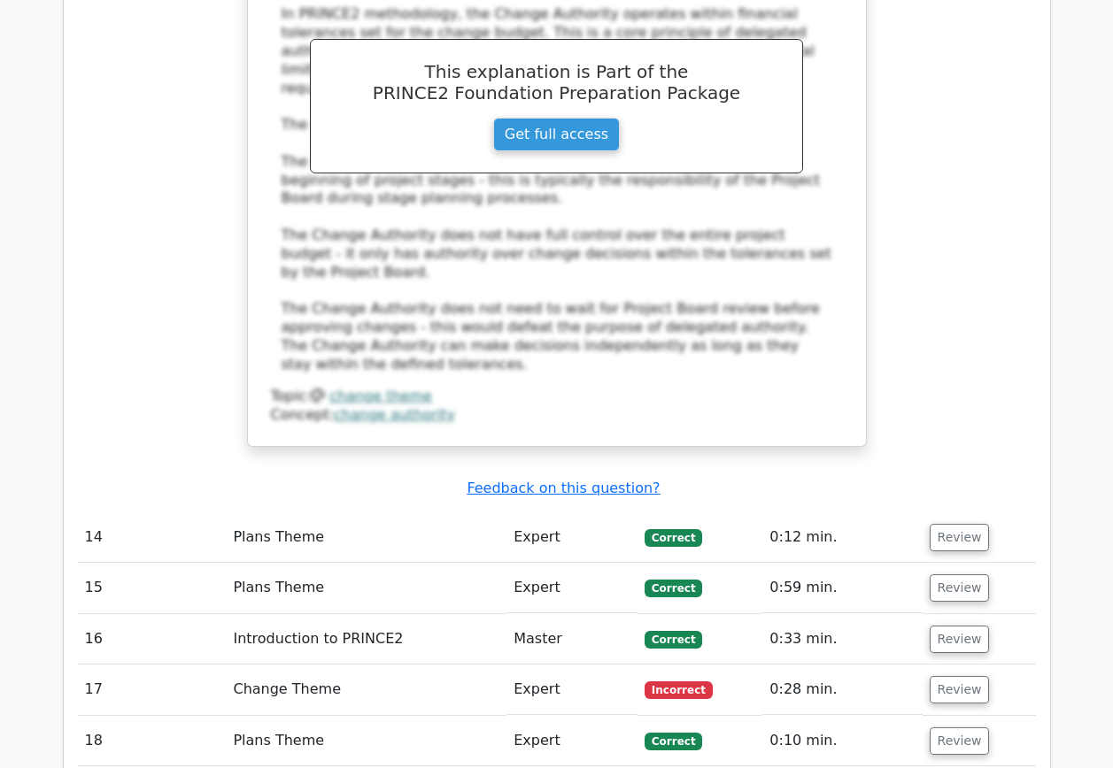
scroll to position [6640, 0]
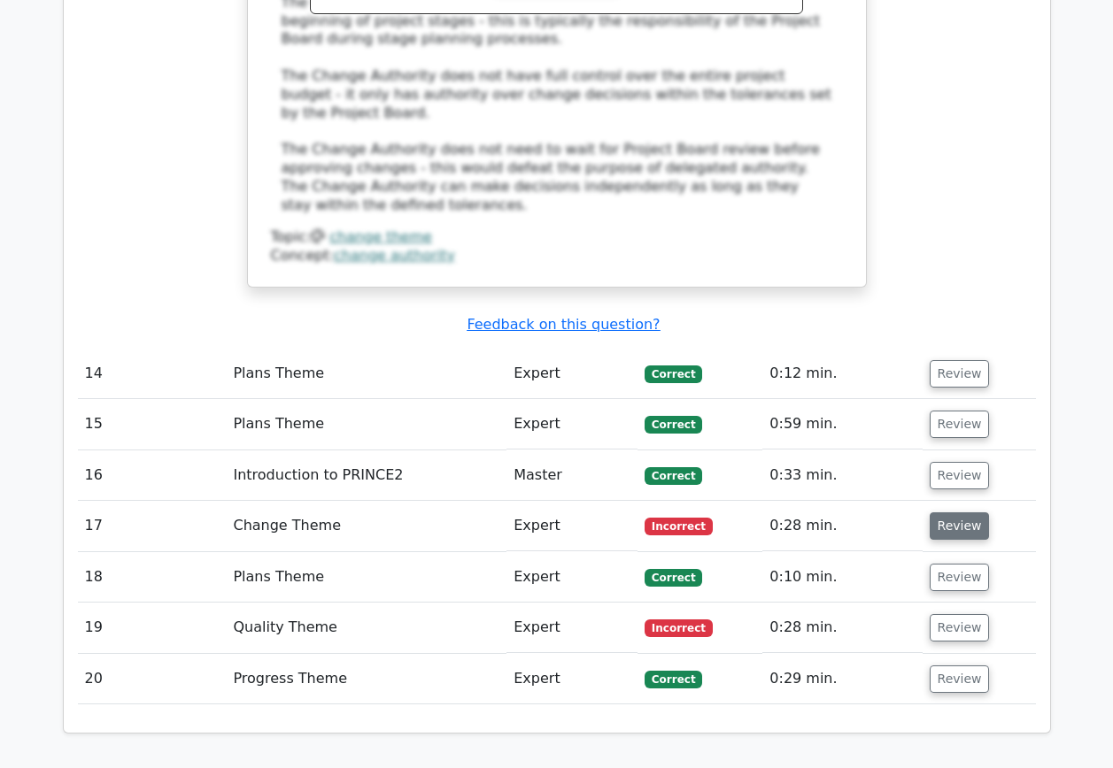
click at [959, 513] on button "Review" at bounding box center [960, 526] width 60 height 27
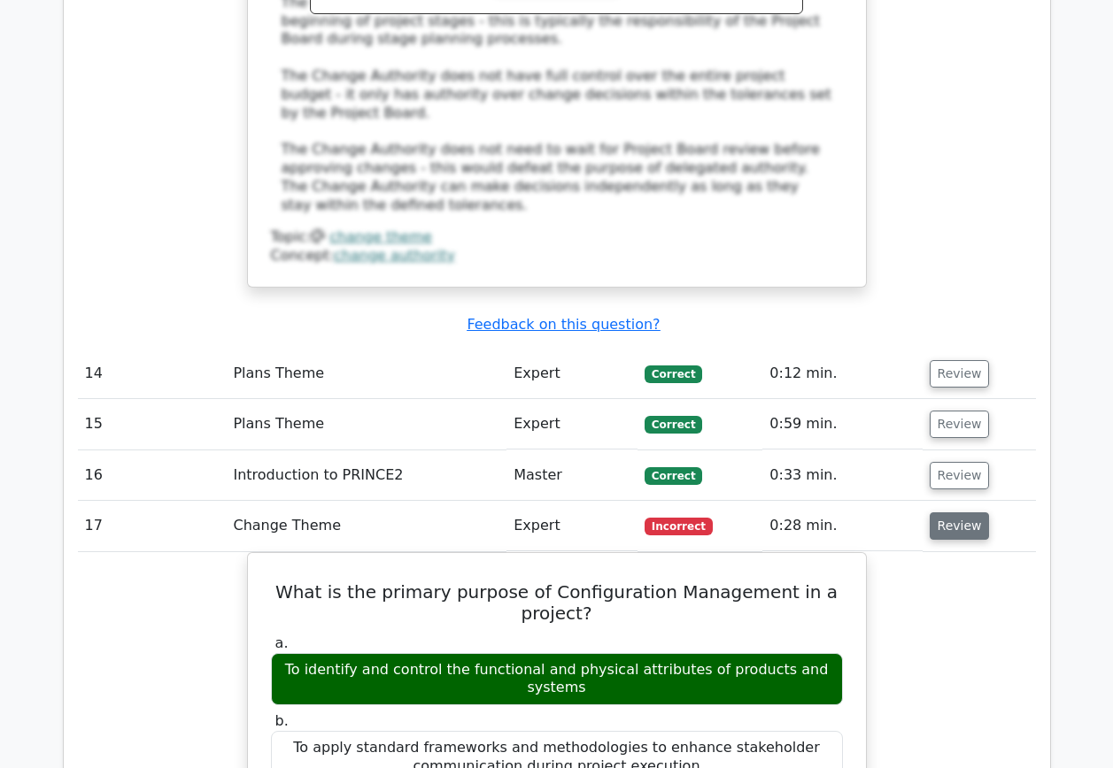
click at [947, 513] on button "Review" at bounding box center [960, 526] width 60 height 27
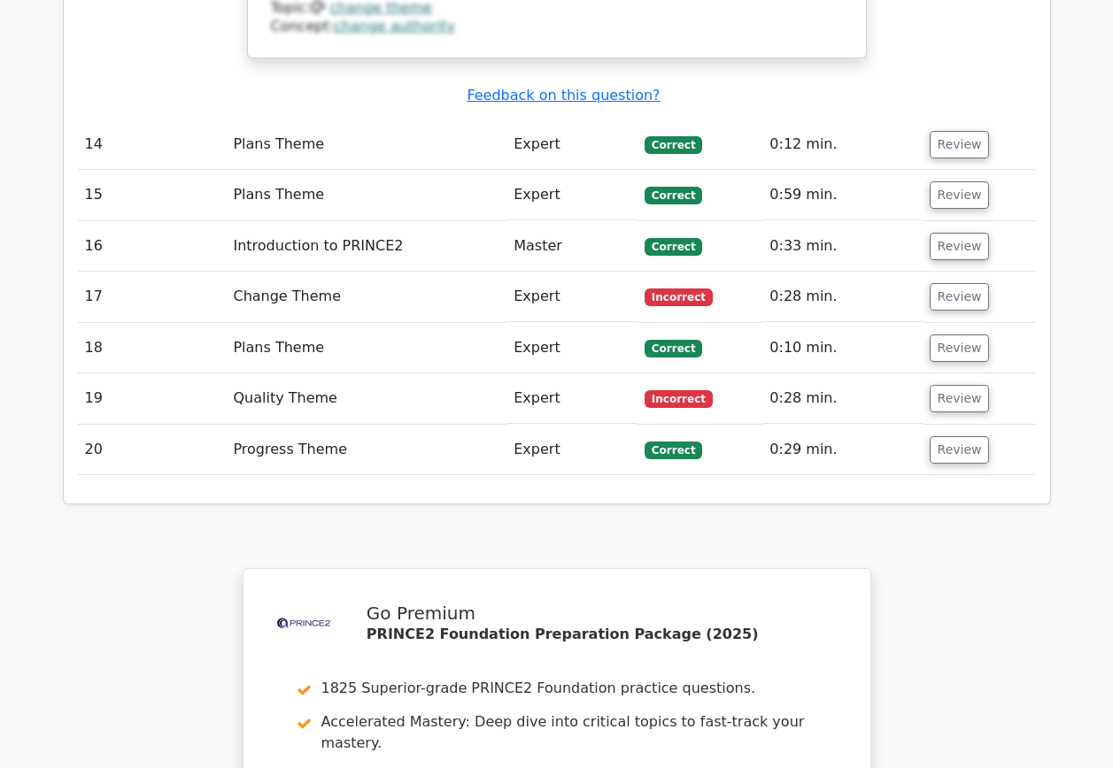
scroll to position [6905, 0]
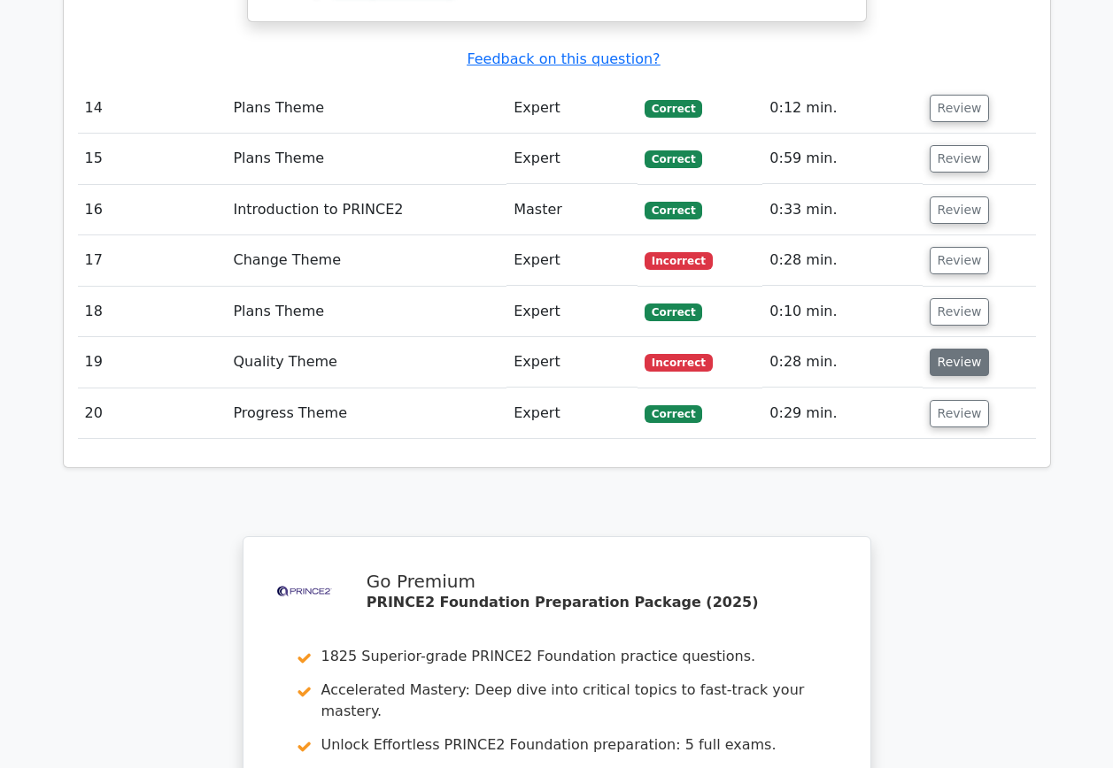
click at [937, 349] on button "Review" at bounding box center [960, 362] width 60 height 27
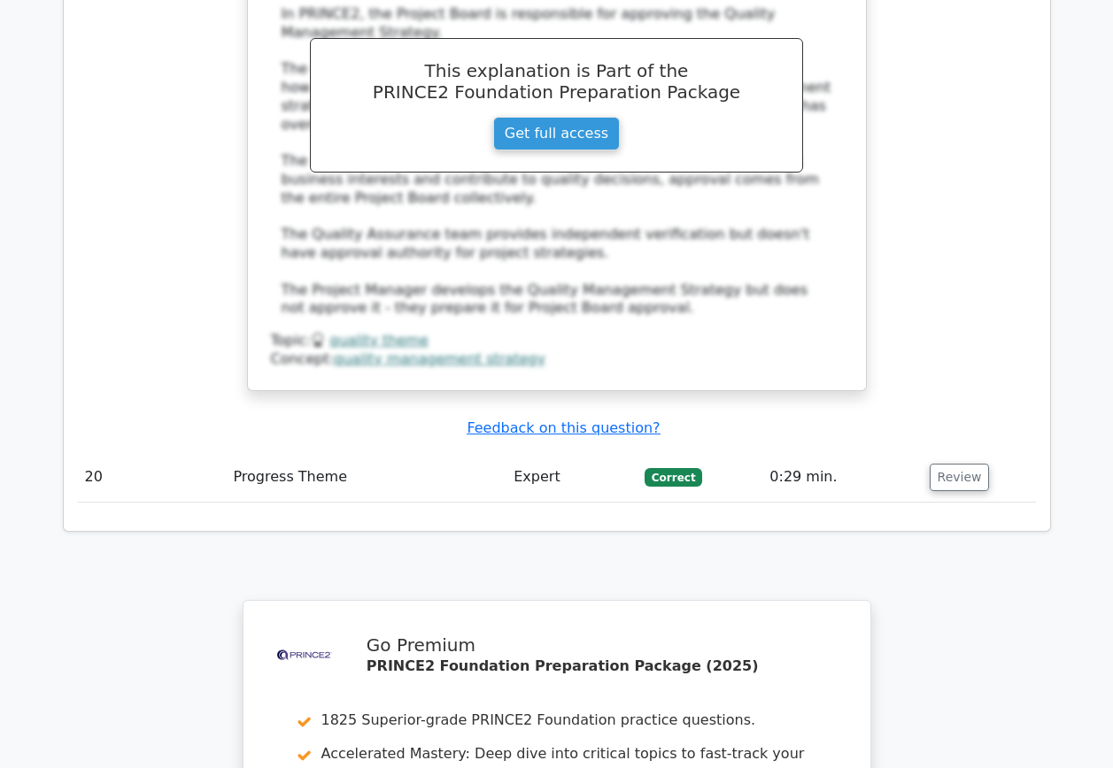
scroll to position [7896, 0]
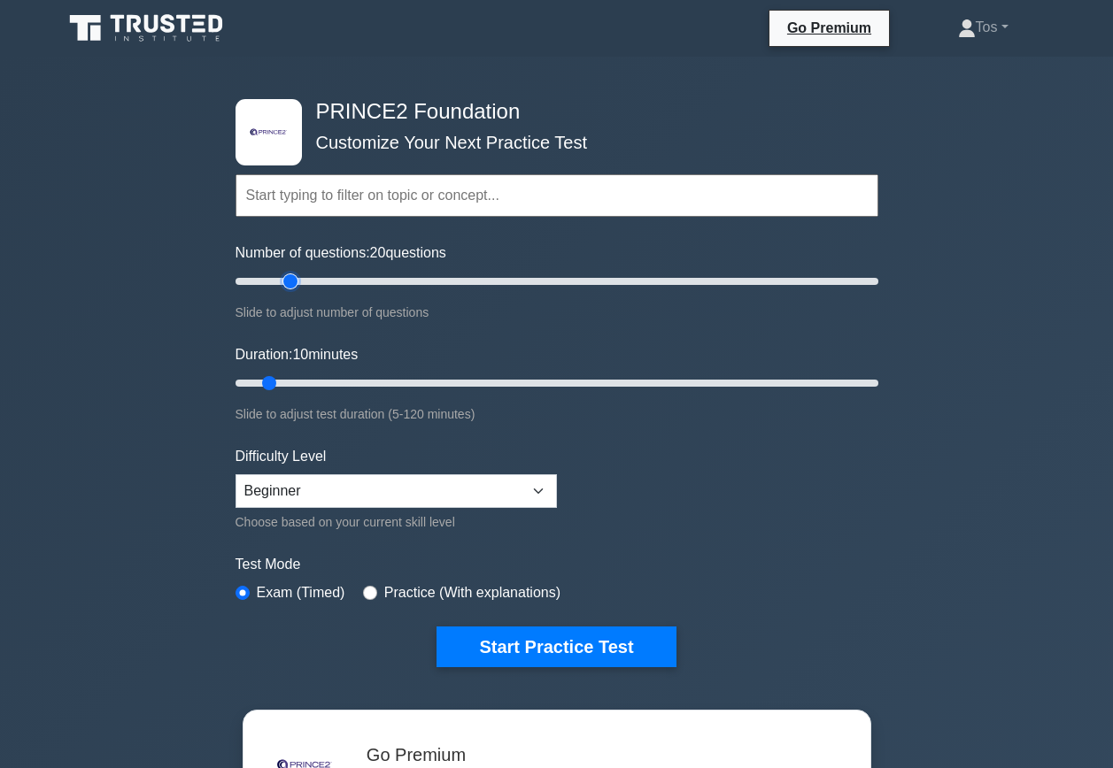
drag, startPoint x: 263, startPoint y: 284, endPoint x: 288, endPoint y: 282, distance: 24.9
type input "20"
click at [288, 282] on input "Number of questions: 20 questions" at bounding box center [556, 281] width 643 height 21
drag, startPoint x: 271, startPoint y: 380, endPoint x: 309, endPoint y: 372, distance: 38.9
click at [310, 373] on input "Duration: 20 minutes" at bounding box center [556, 383] width 643 height 21
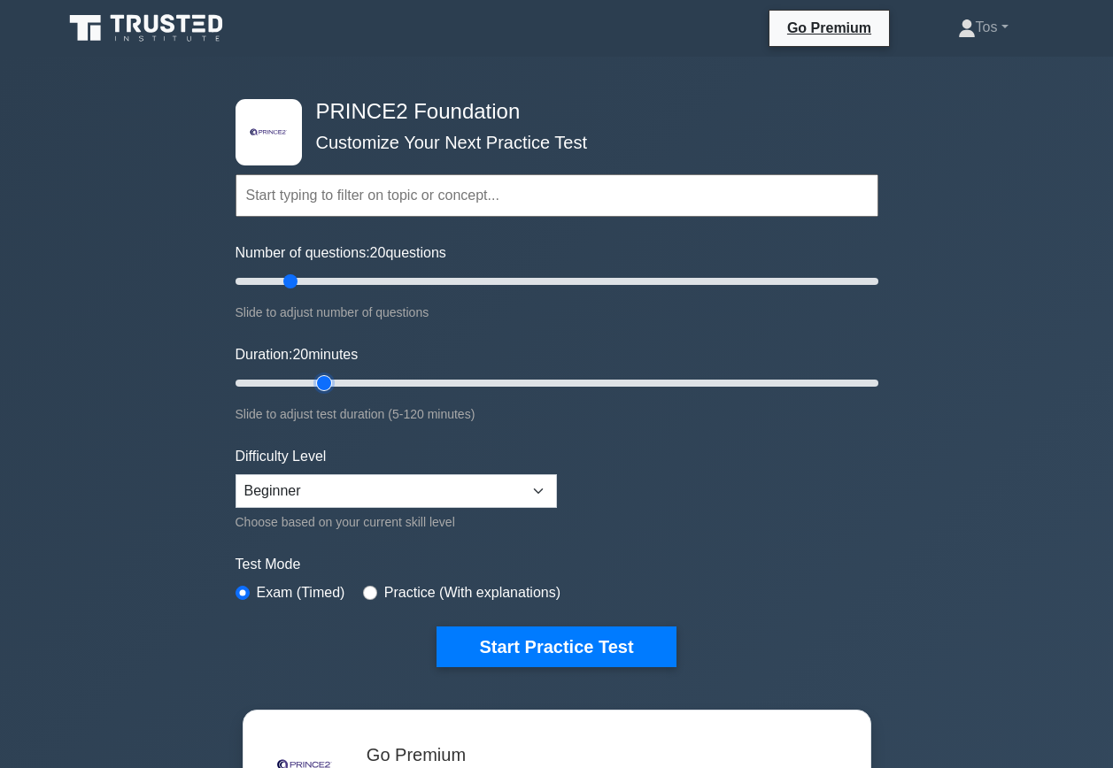
drag, startPoint x: 300, startPoint y: 377, endPoint x: 311, endPoint y: 375, distance: 10.8
type input "20"
click at [313, 374] on input "Duration: 20 minutes" at bounding box center [556, 383] width 643 height 21
click at [538, 487] on select "Beginner Intermediate Expert" at bounding box center [395, 492] width 321 height 34
select select "expert"
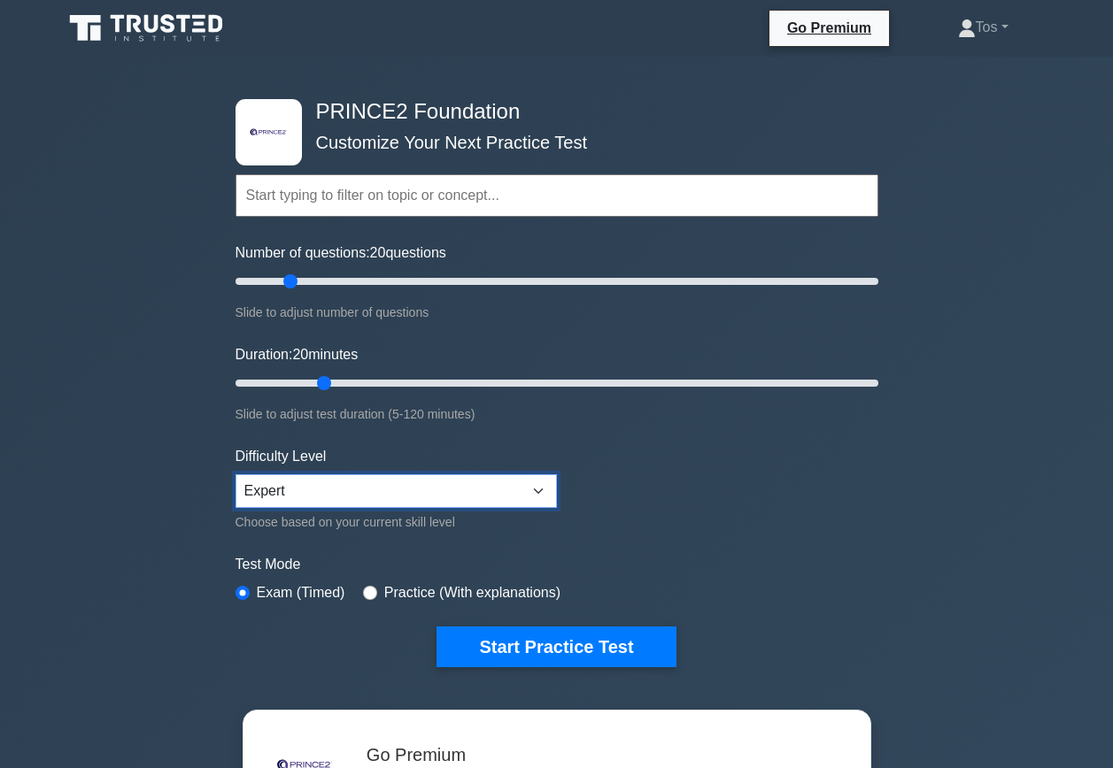
click at [235, 475] on select "Beginner Intermediate Expert" at bounding box center [395, 492] width 321 height 34
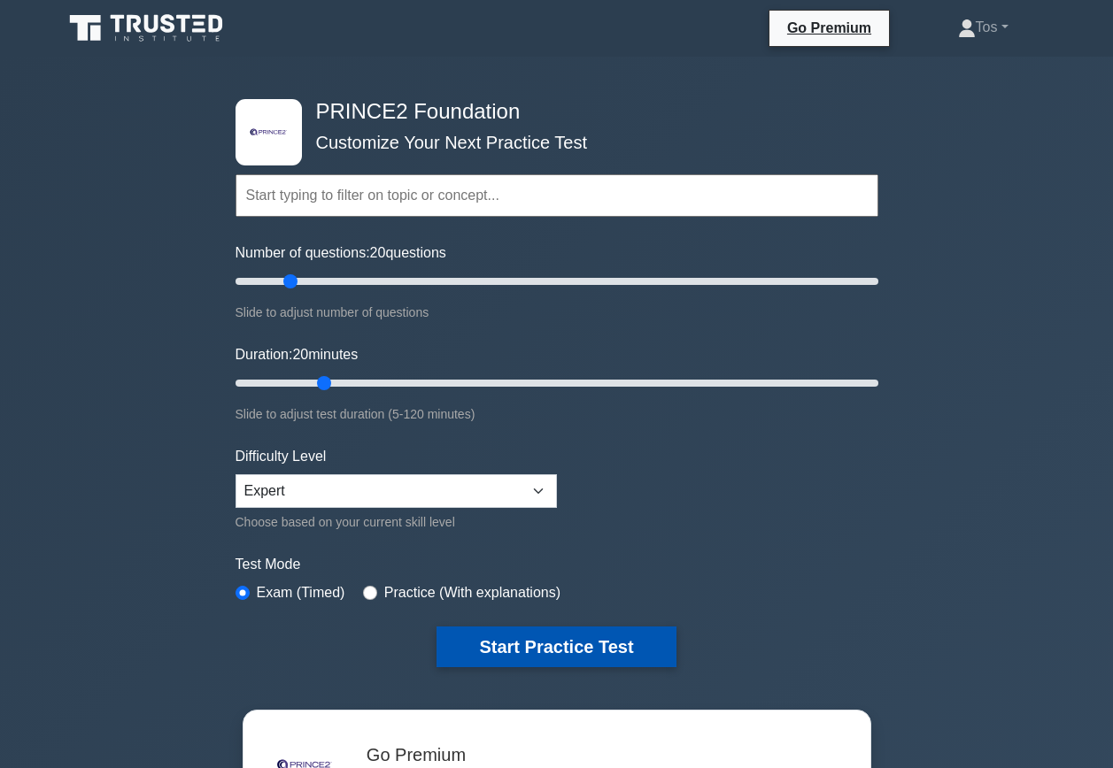
click at [551, 635] on button "Start Practice Test" at bounding box center [555, 647] width 239 height 41
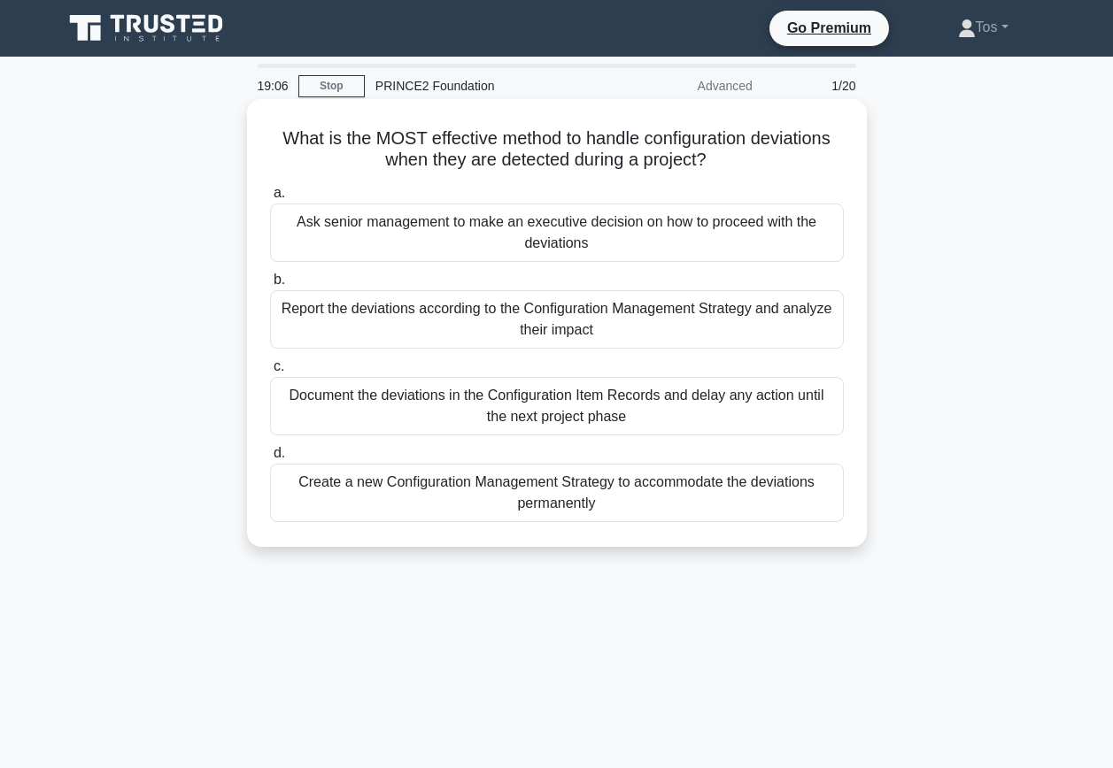
click at [524, 336] on div "Report the deviations according to the Configuration Management Strategy and an…" at bounding box center [557, 319] width 574 height 58
click at [270, 286] on input "b. Report the deviations according to the Configuration Management Strategy and…" at bounding box center [270, 280] width 0 height 12
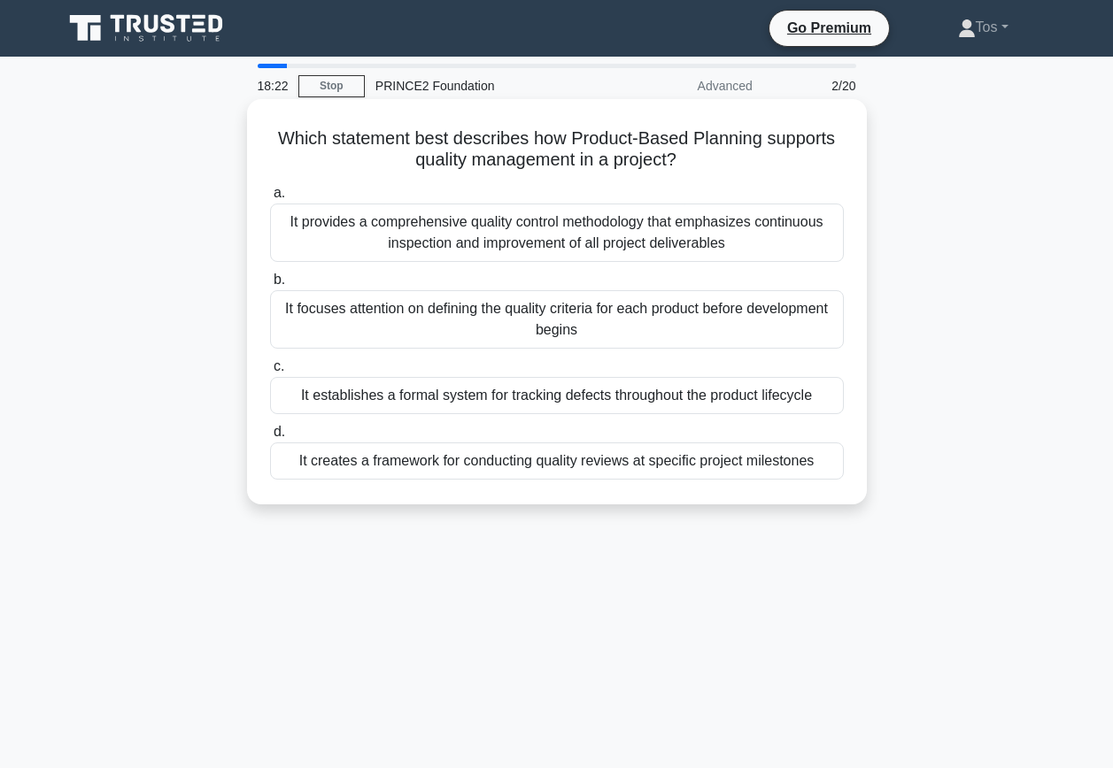
click at [471, 229] on div "It provides a comprehensive quality control methodology that emphasizes continu…" at bounding box center [557, 233] width 574 height 58
click at [270, 199] on input "a. It provides a comprehensive quality control methodology that emphasizes cont…" at bounding box center [270, 194] width 0 height 12
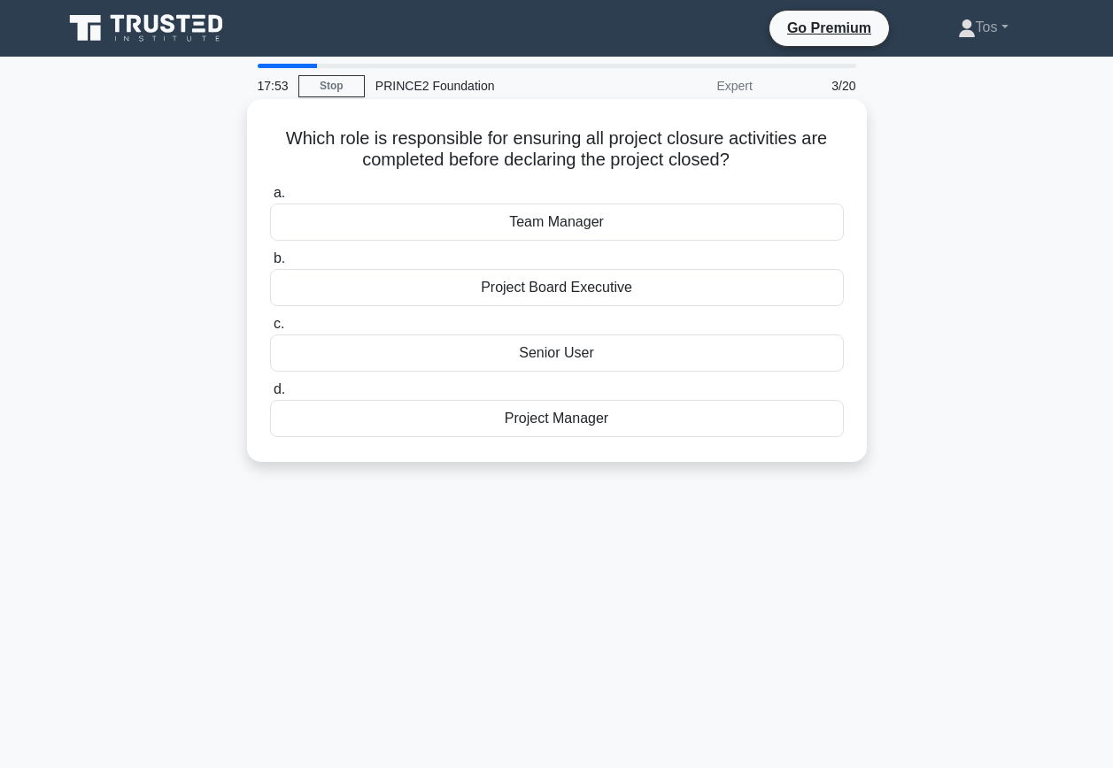
click at [497, 287] on div "Project Board Executive" at bounding box center [557, 287] width 574 height 37
click at [270, 265] on input "b. Project Board Executive" at bounding box center [270, 259] width 0 height 12
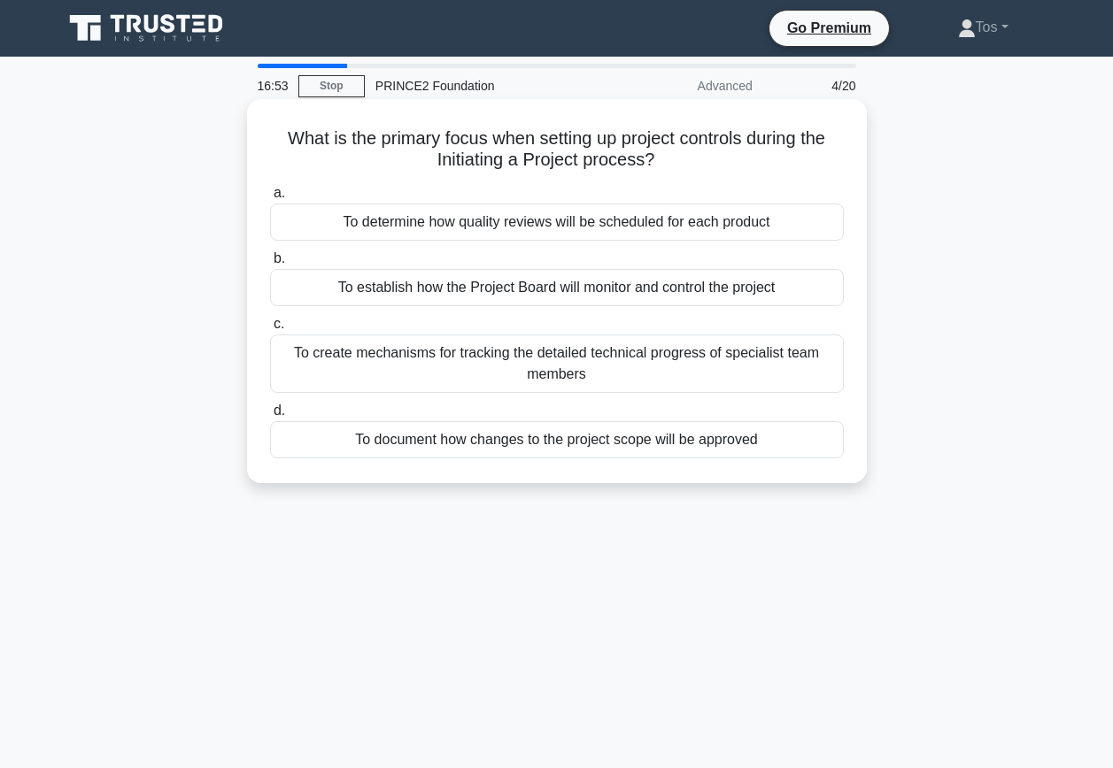
click at [483, 294] on div "To establish how the Project Board will monitor and control the project" at bounding box center [557, 287] width 574 height 37
click at [270, 265] on input "b. To establish how the Project Board will monitor and control the project" at bounding box center [270, 259] width 0 height 12
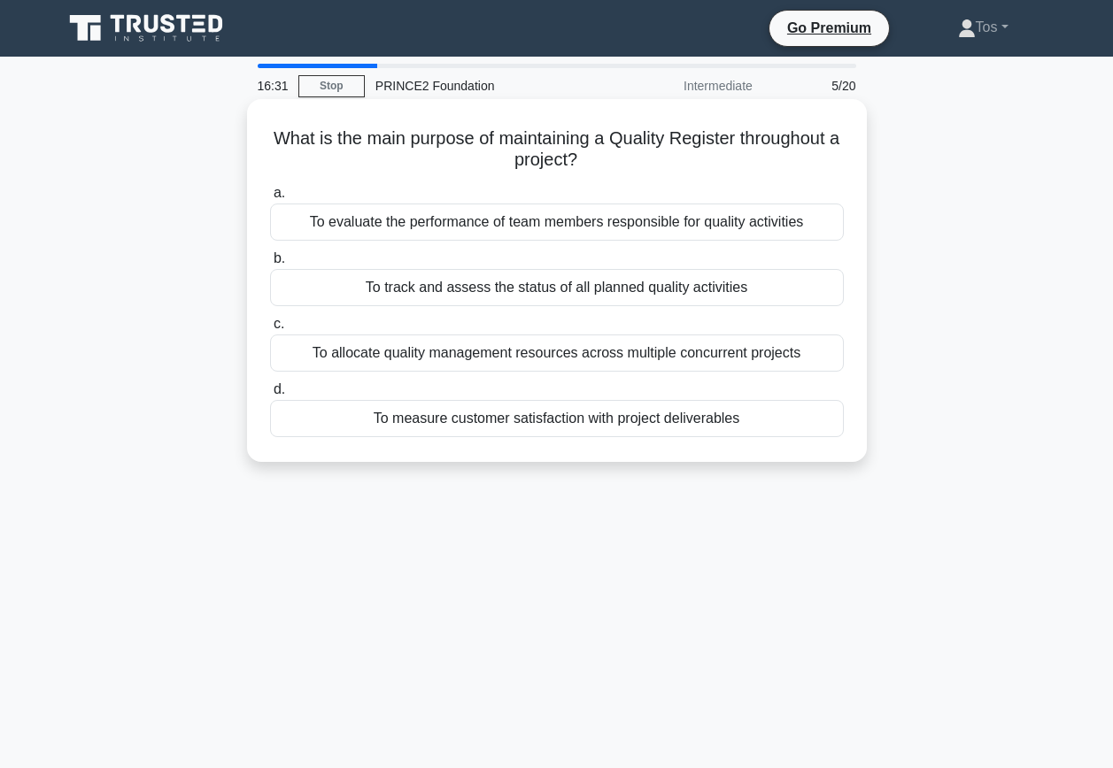
click at [454, 297] on div "To track and assess the status of all planned quality activities" at bounding box center [557, 287] width 574 height 37
click at [270, 265] on input "b. To track and assess the status of all planned quality activities" at bounding box center [270, 259] width 0 height 12
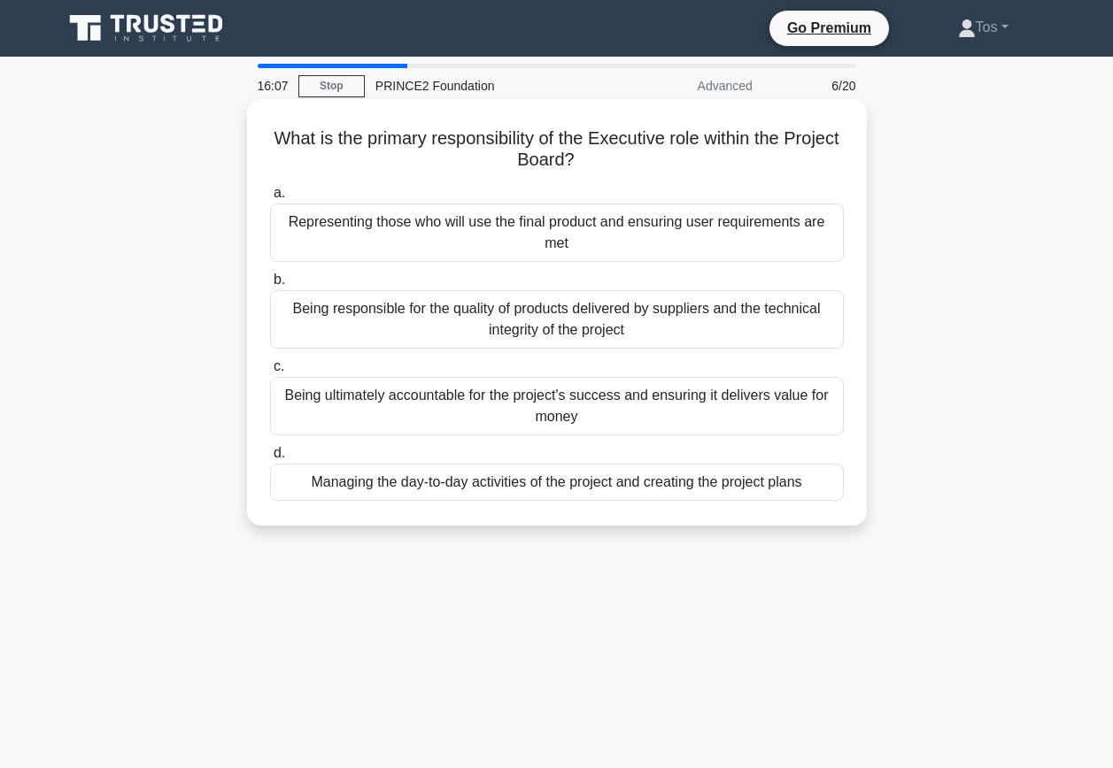
click at [484, 405] on div "Being ultimately accountable for the project's success and ensuring it delivers…" at bounding box center [557, 406] width 574 height 58
click at [270, 373] on input "c. Being ultimately accountable for the project's success and ensuring it deliv…" at bounding box center [270, 367] width 0 height 12
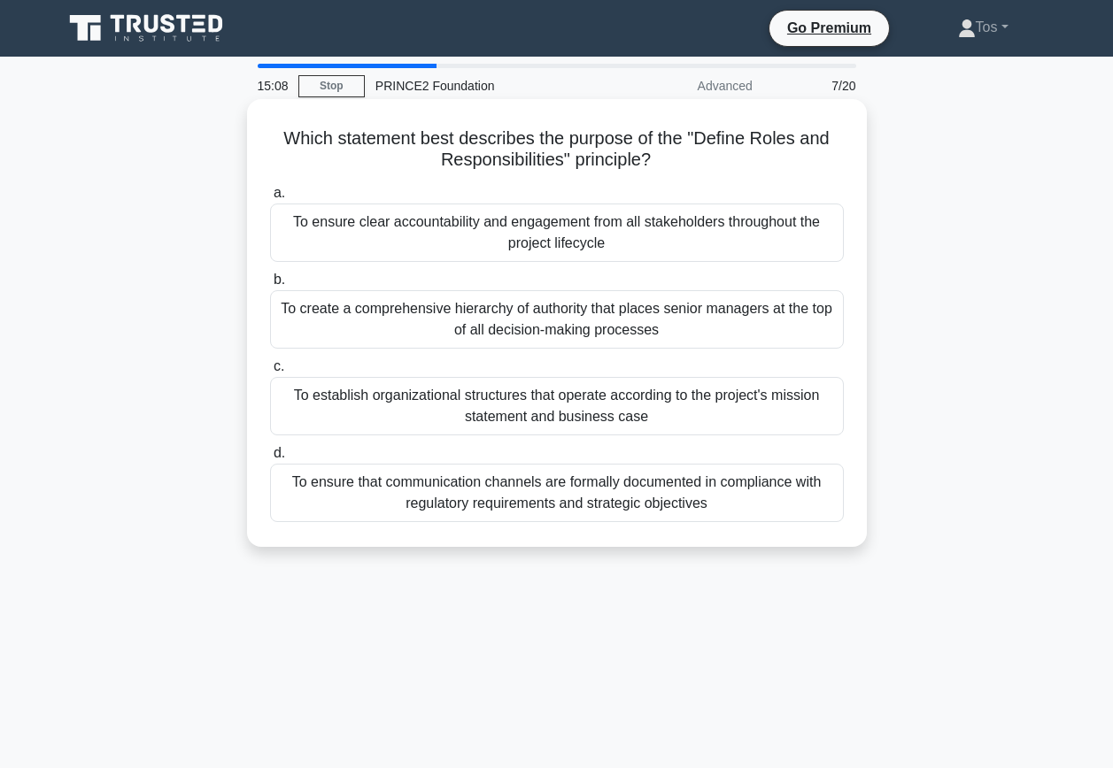
click at [632, 232] on div "To ensure clear accountability and engagement from all stakeholders throughout …" at bounding box center [557, 233] width 574 height 58
click at [270, 199] on input "a. To ensure clear accountability and engagement from all stakeholders througho…" at bounding box center [270, 194] width 0 height 12
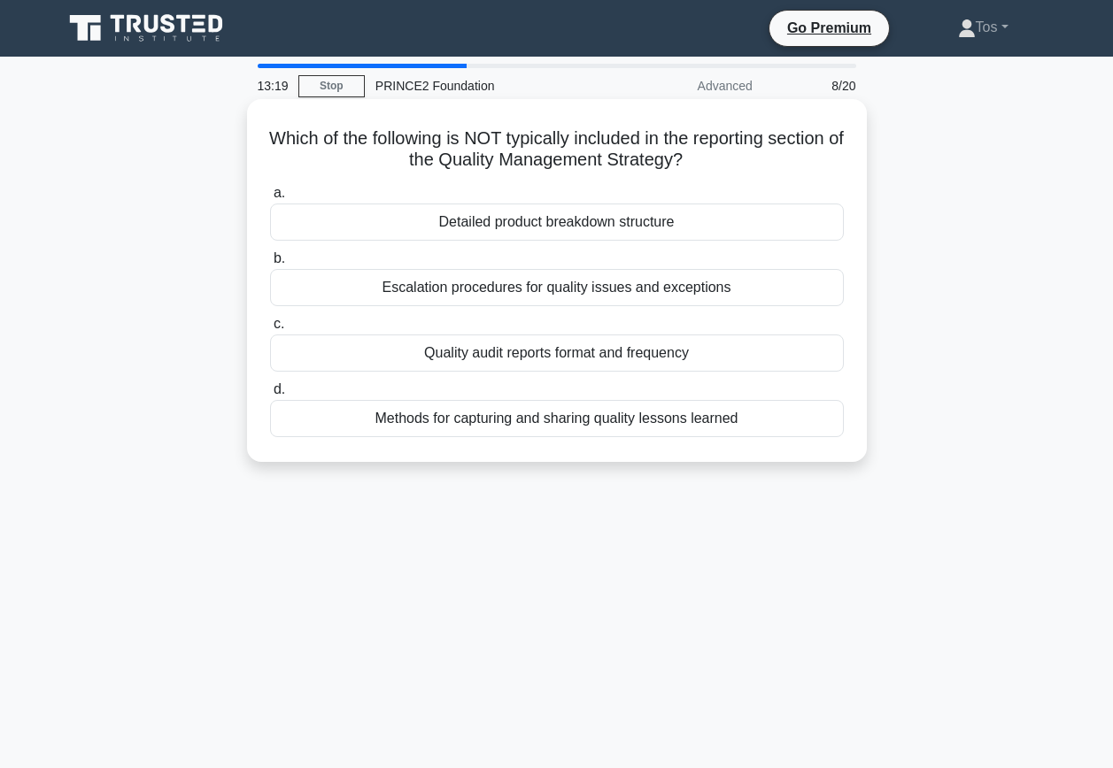
click at [612, 219] on div "Detailed product breakdown structure" at bounding box center [557, 222] width 574 height 37
click at [270, 199] on input "a. Detailed product breakdown structure" at bounding box center [270, 194] width 0 height 12
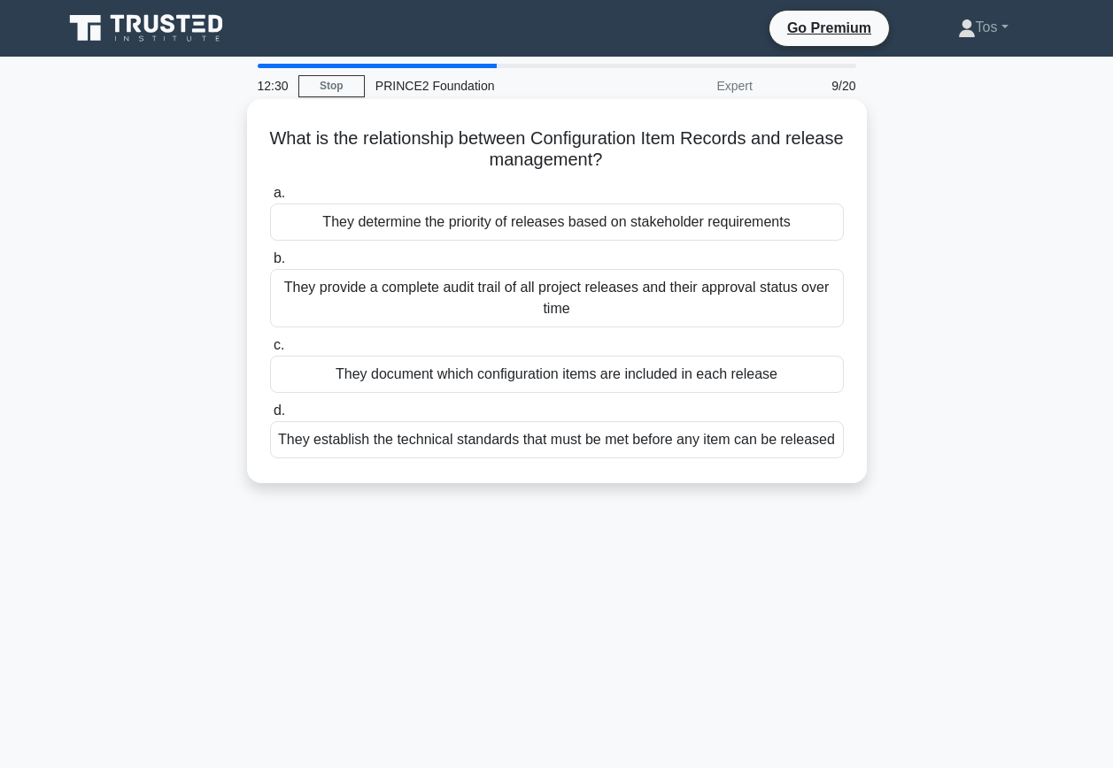
click at [504, 307] on div "They provide a complete audit trail of all project releases and their approval …" at bounding box center [557, 298] width 574 height 58
click at [270, 265] on input "b. They provide a complete audit trail of all project releases and their approv…" at bounding box center [270, 259] width 0 height 12
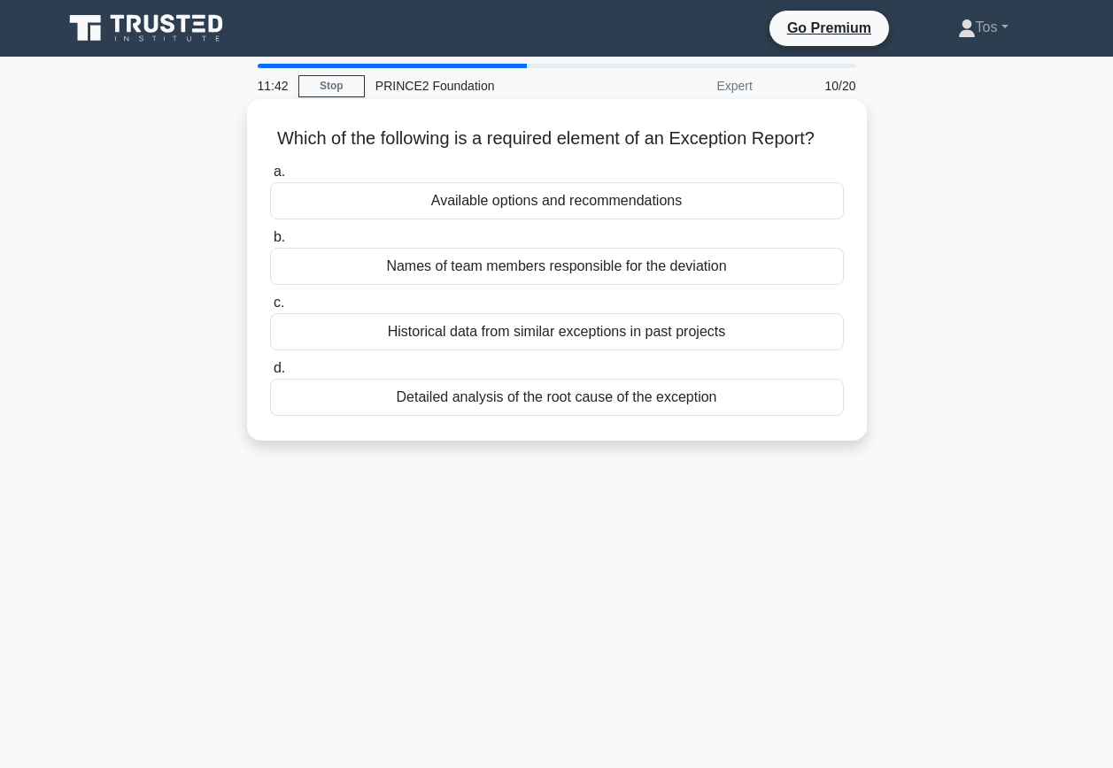
click at [529, 220] on div "Available options and recommendations" at bounding box center [557, 200] width 574 height 37
click at [270, 178] on input "a. Available options and recommendations" at bounding box center [270, 172] width 0 height 12
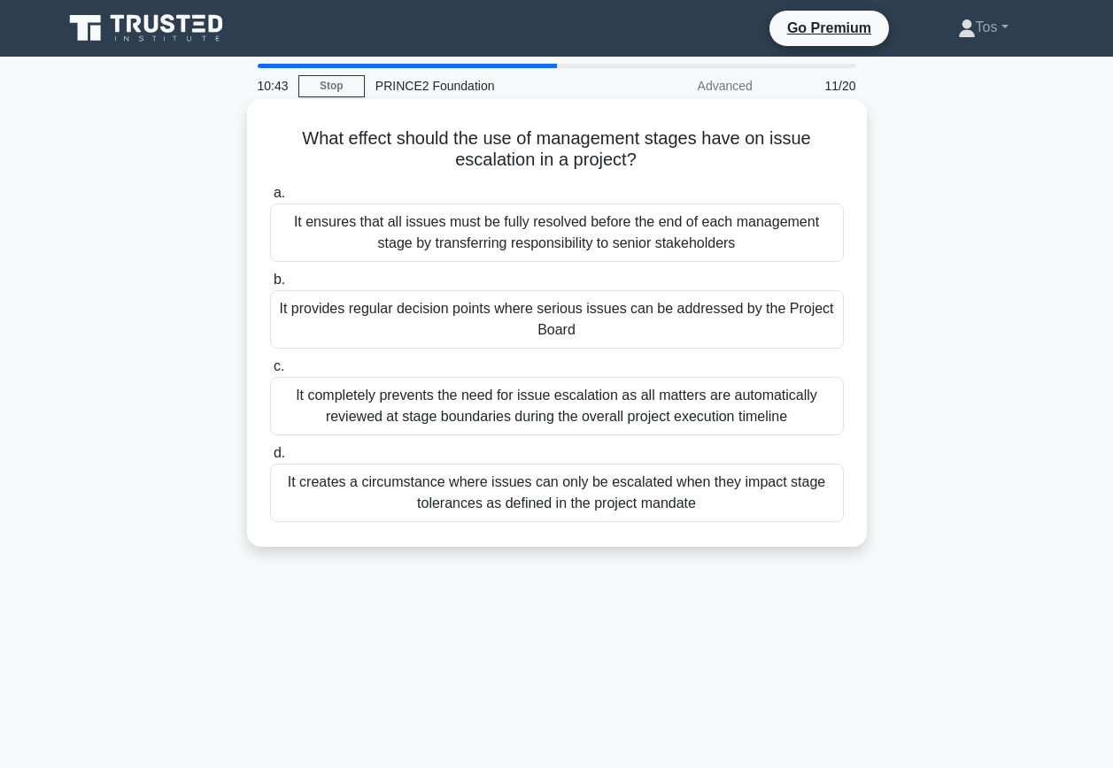
click at [759, 496] on div "It creates a circumstance where issues can only be escalated when they impact s…" at bounding box center [557, 493] width 574 height 58
click at [270, 459] on input "d. It creates a circumstance where issues can only be escalated when they impac…" at bounding box center [270, 454] width 0 height 12
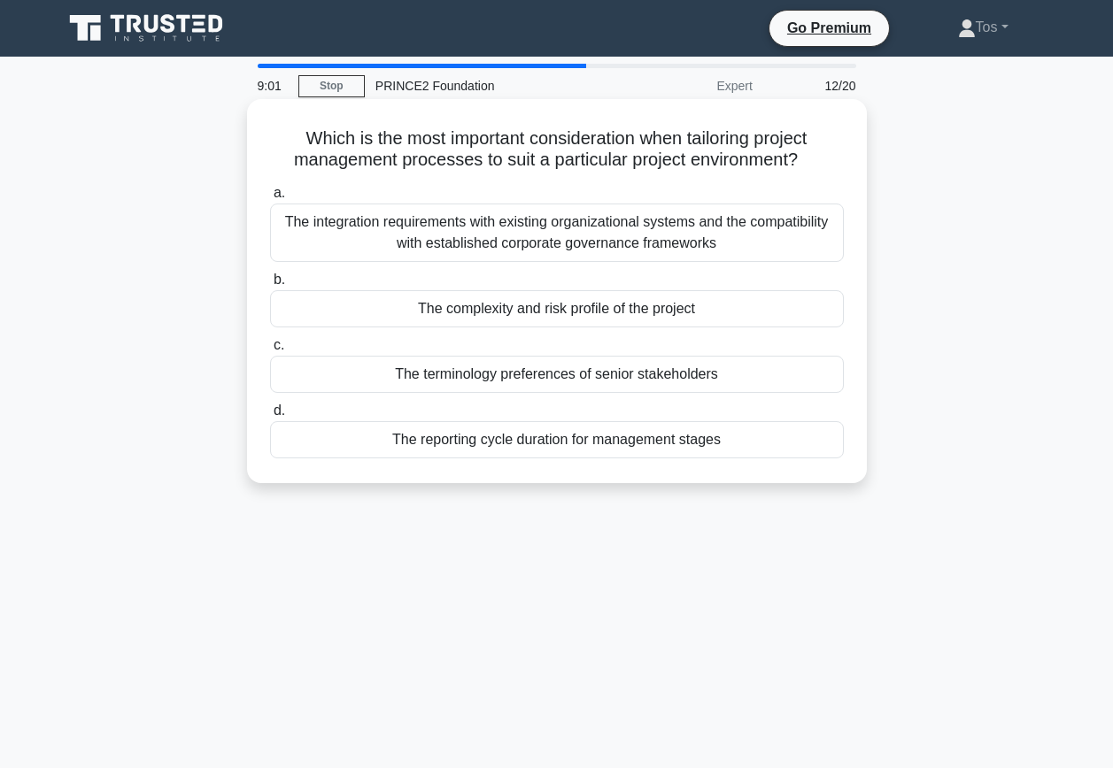
click at [667, 248] on div "The integration requirements with existing organizational systems and the compa…" at bounding box center [557, 233] width 574 height 58
click at [270, 199] on input "a. The integration requirements with existing organizational systems and the co…" at bounding box center [270, 194] width 0 height 12
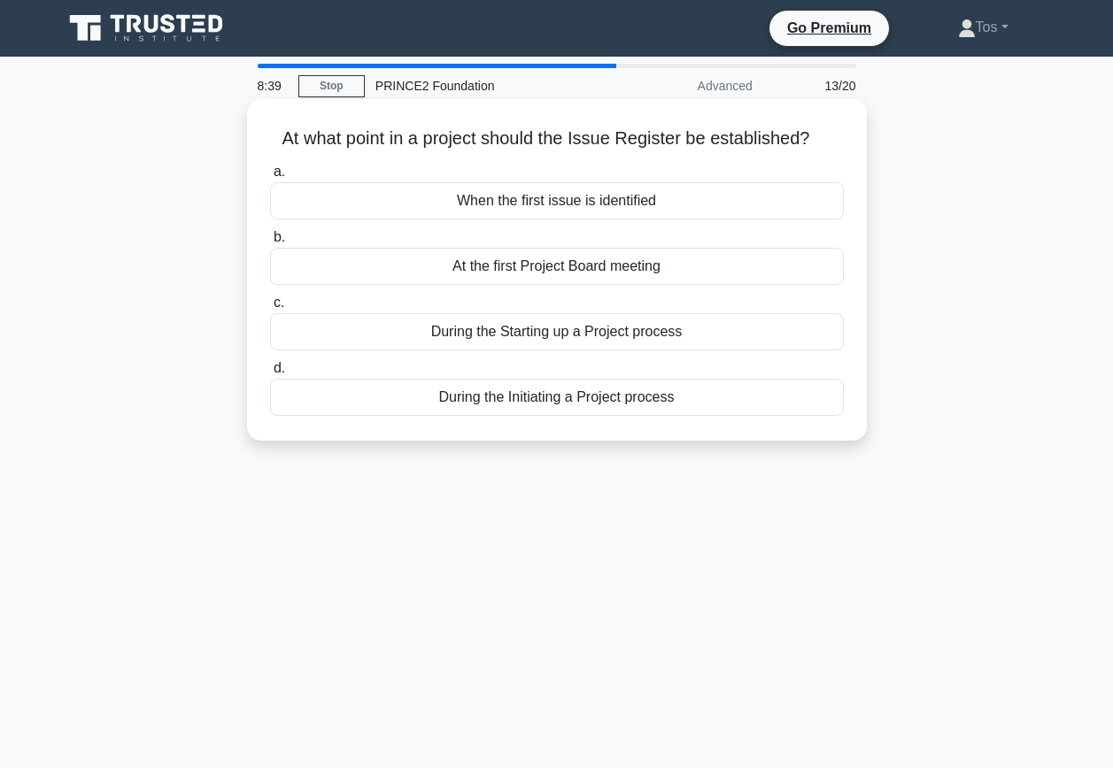
click at [436, 404] on div "During the Initiating a Project process" at bounding box center [557, 397] width 574 height 37
click at [270, 374] on input "d. During the Initiating a Project process" at bounding box center [270, 369] width 0 height 12
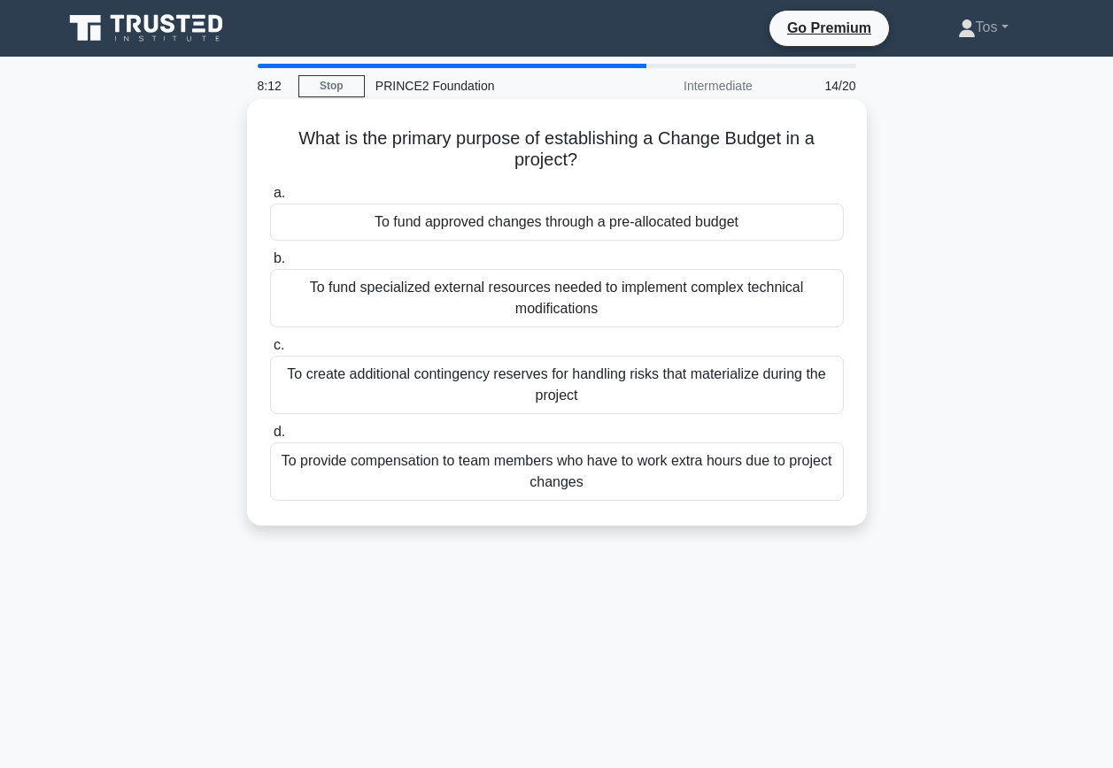
click at [564, 228] on div "To fund approved changes through a pre-allocated budget" at bounding box center [557, 222] width 574 height 37
click at [270, 199] on input "a. To fund approved changes through a pre-allocated budget" at bounding box center [270, 194] width 0 height 12
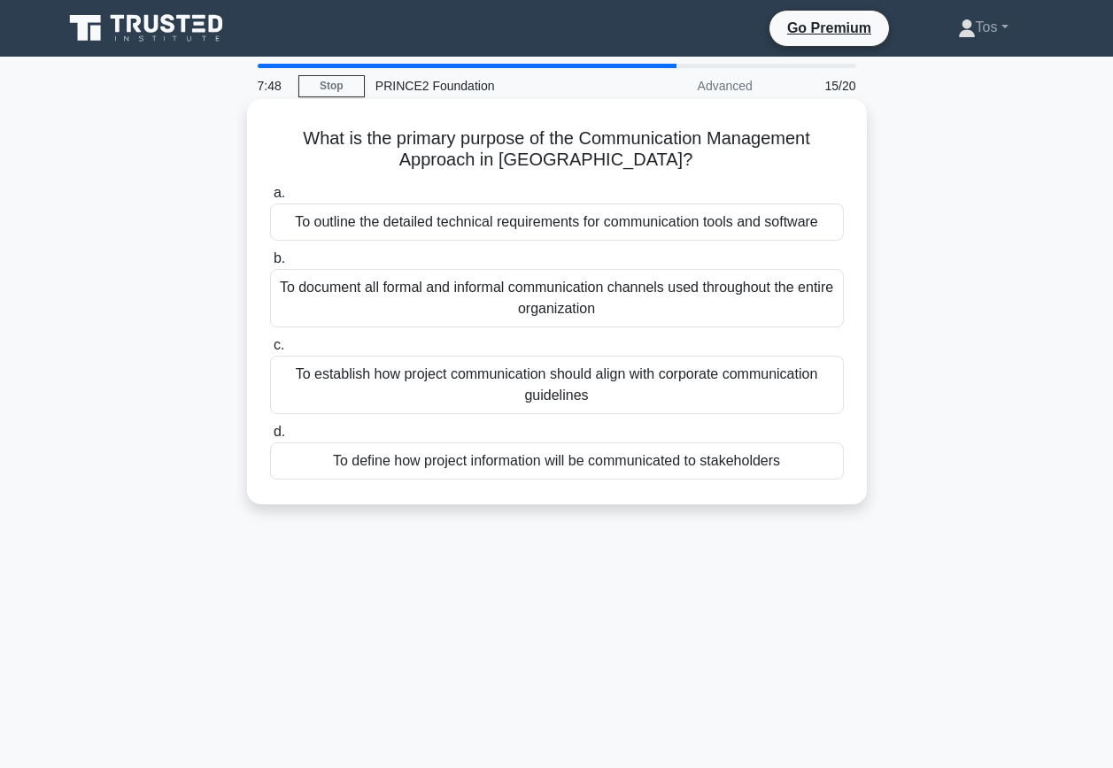
click at [621, 465] on div "To define how project information will be communicated to stakeholders" at bounding box center [557, 461] width 574 height 37
click at [270, 438] on input "d. To define how project information will be communicated to stakeholders" at bounding box center [270, 433] width 0 height 12
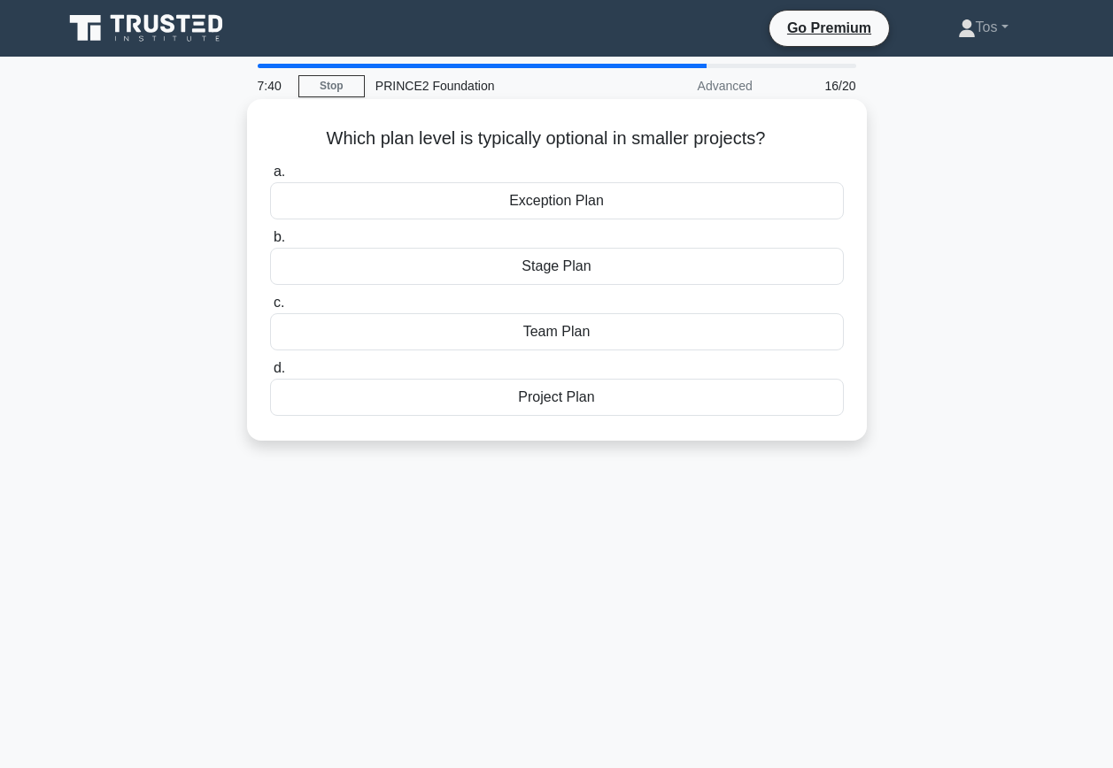
click at [560, 338] on div "Team Plan" at bounding box center [557, 331] width 574 height 37
click at [270, 309] on input "c. Team Plan" at bounding box center [270, 303] width 0 height 12
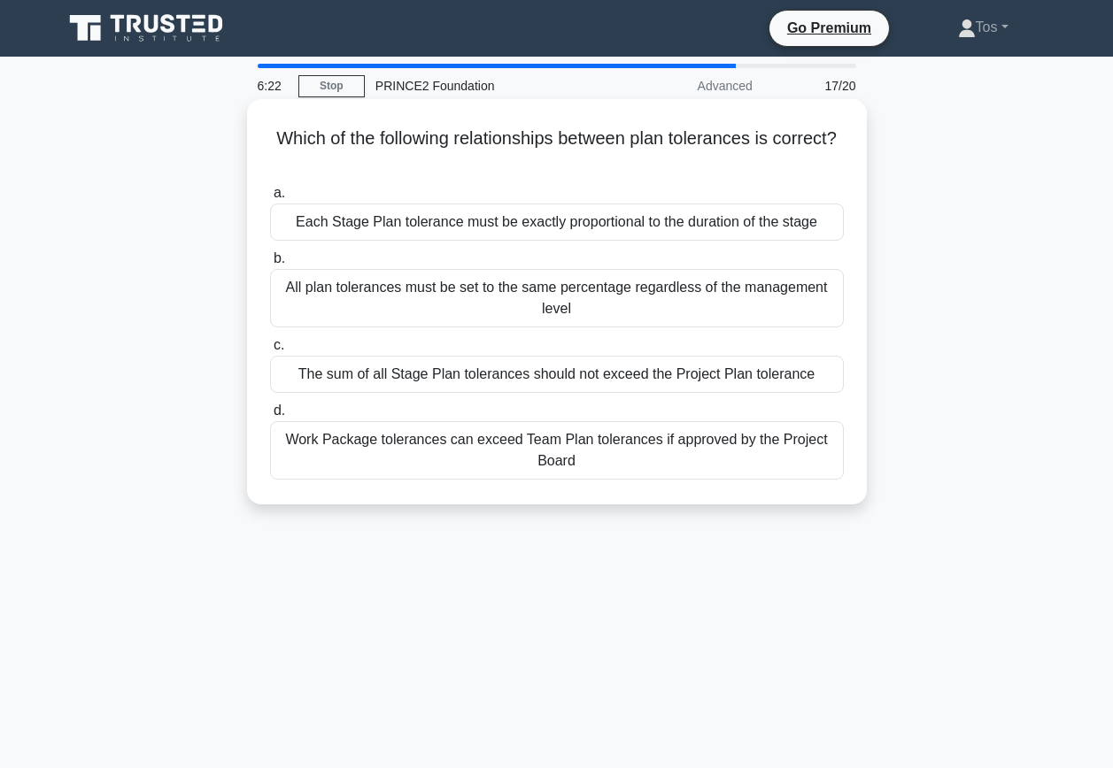
click at [671, 306] on div "All plan tolerances must be set to the same percentage regardless of the manage…" at bounding box center [557, 298] width 574 height 58
click at [270, 265] on input "b. All plan tolerances must be set to the same percentage regardless of the man…" at bounding box center [270, 259] width 0 height 12
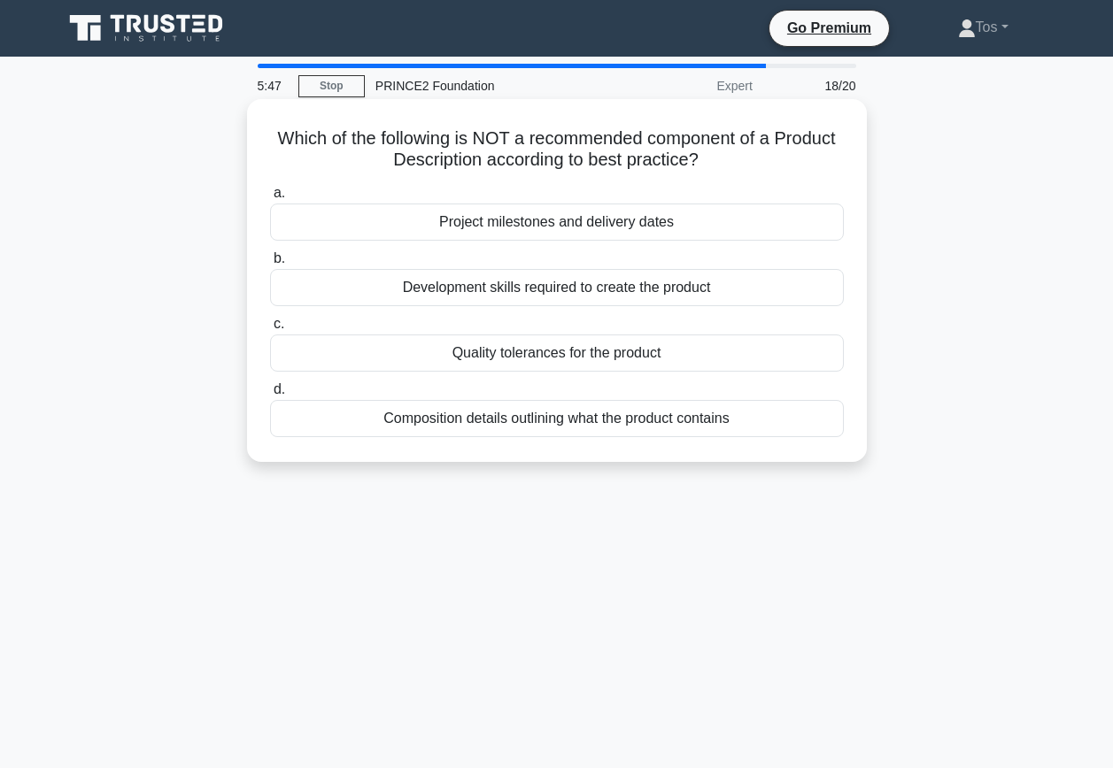
click at [487, 289] on div "Development skills required to create the product" at bounding box center [557, 287] width 574 height 37
click at [270, 265] on input "b. Development skills required to create the product" at bounding box center [270, 259] width 0 height 12
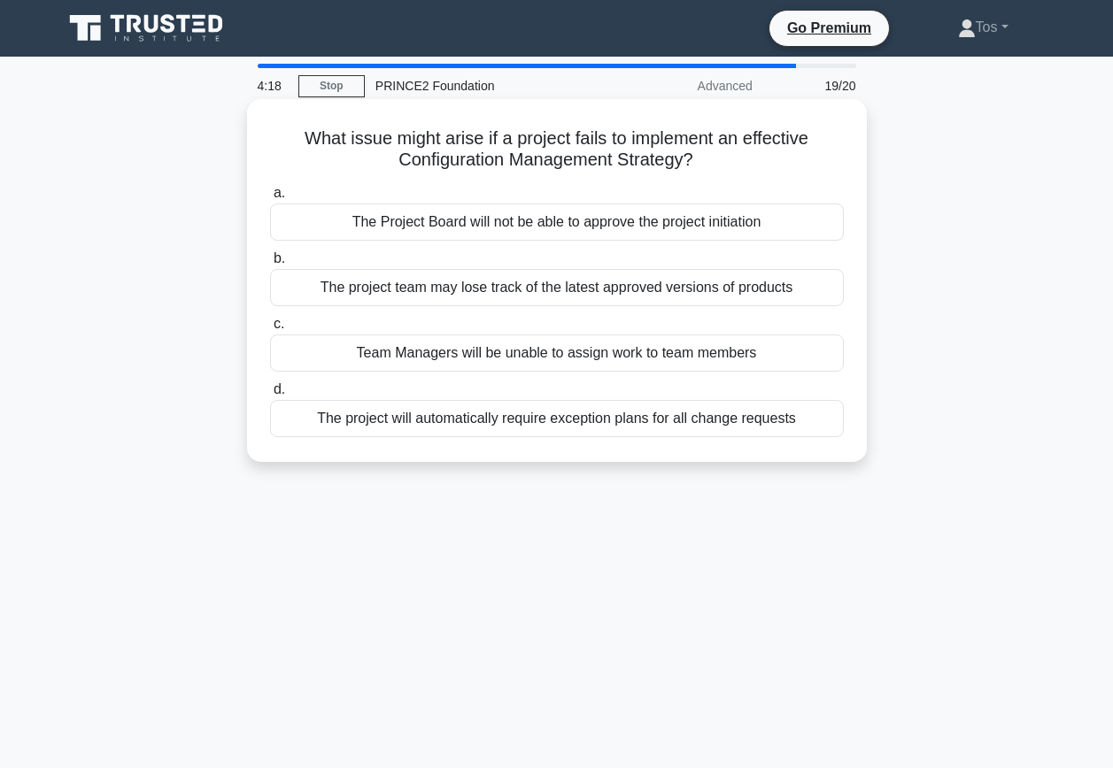
click at [424, 287] on div "The project team may lose track of the latest approved versions of products" at bounding box center [557, 287] width 574 height 37
click at [270, 265] on input "b. The project team may lose track of the latest approved versions of products" at bounding box center [270, 259] width 0 height 12
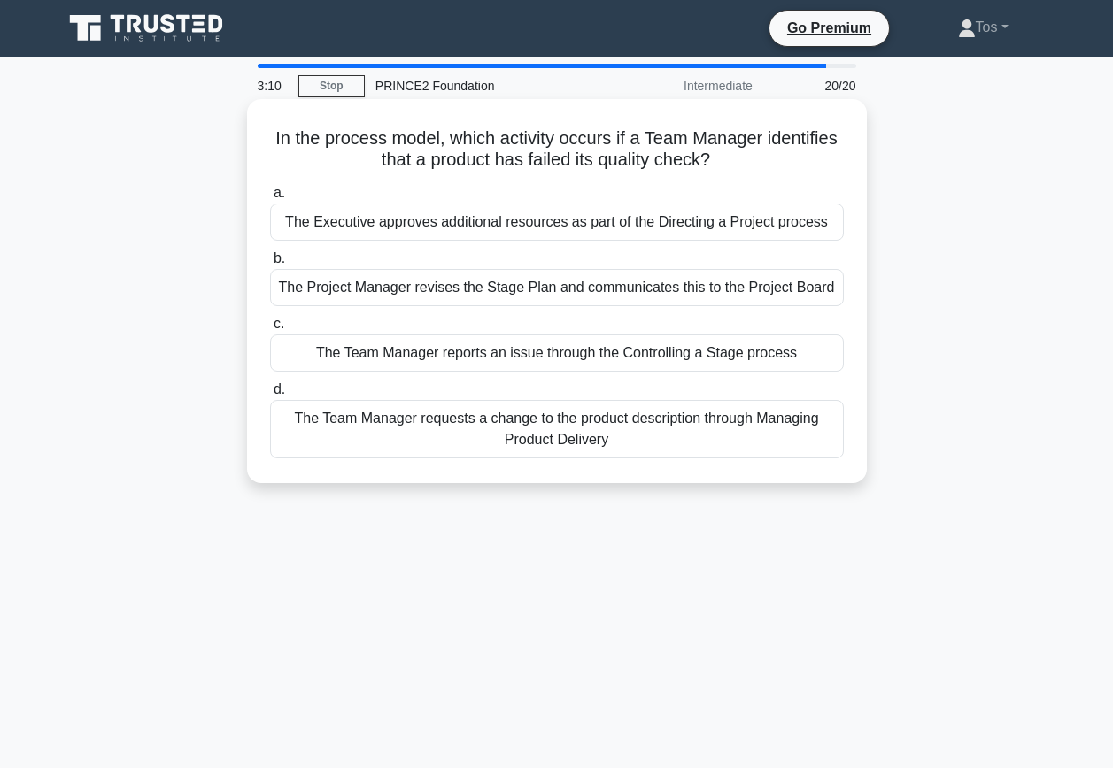
click at [382, 438] on div "The Team Manager requests a change to the product description through Managing …" at bounding box center [557, 429] width 574 height 58
click at [270, 396] on input "d. The Team Manager requests a change to the product description through Managi…" at bounding box center [270, 390] width 0 height 12
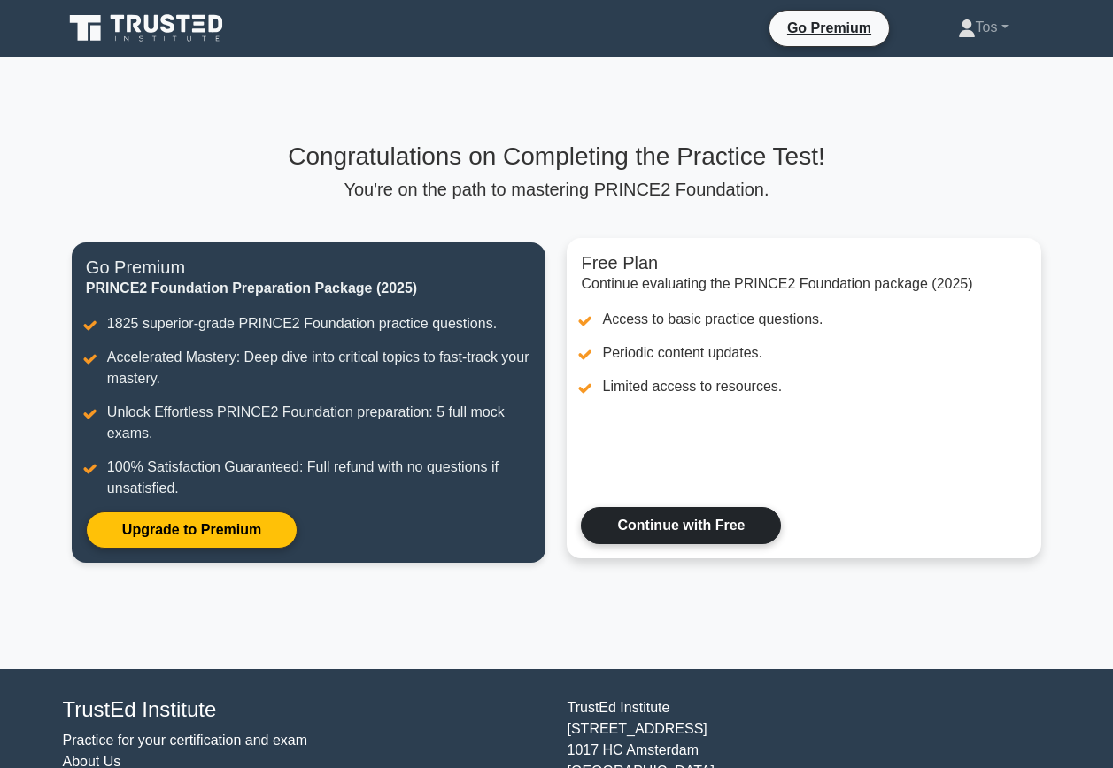
click at [694, 525] on link "Continue with Free" at bounding box center [681, 525] width 200 height 37
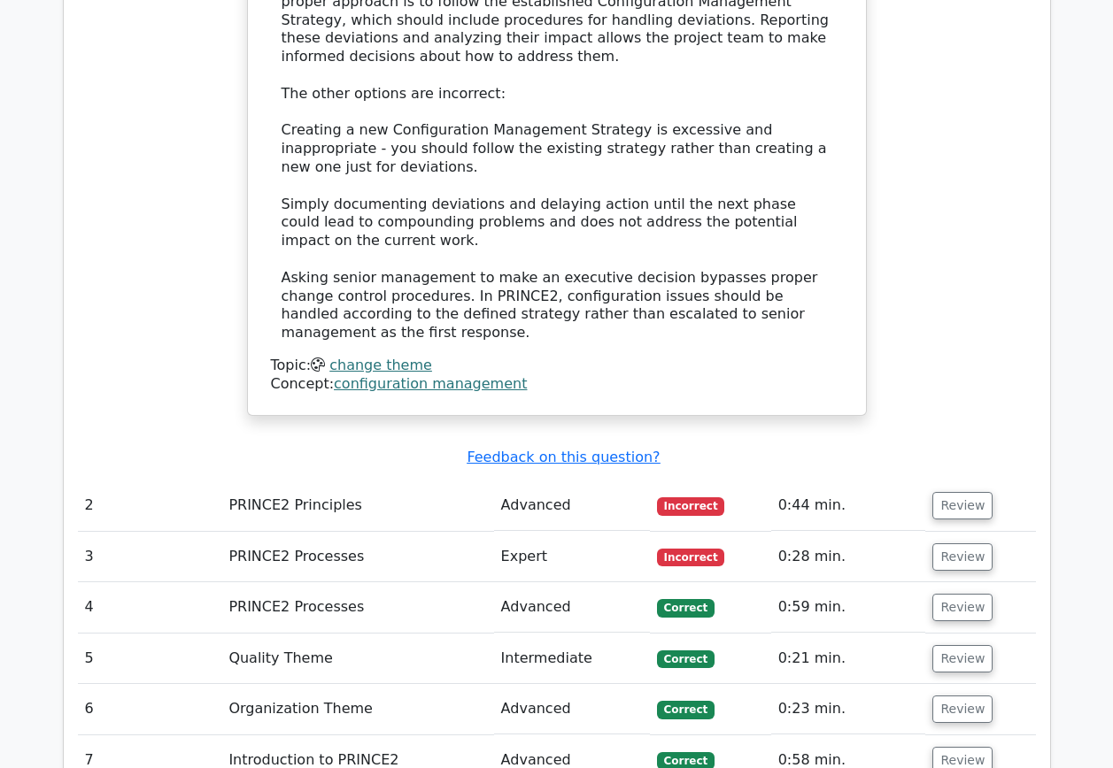
scroll to position [2213, 0]
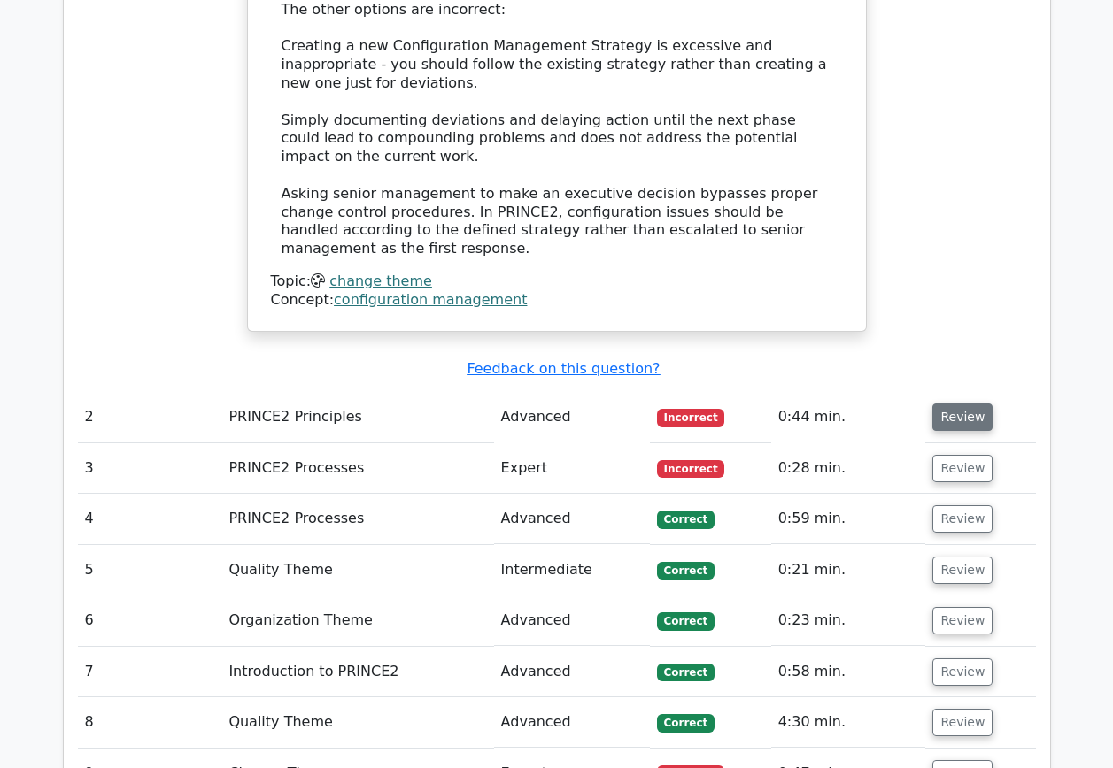
click at [960, 404] on button "Review" at bounding box center [962, 417] width 60 height 27
